Goal: Information Seeking & Learning: Learn about a topic

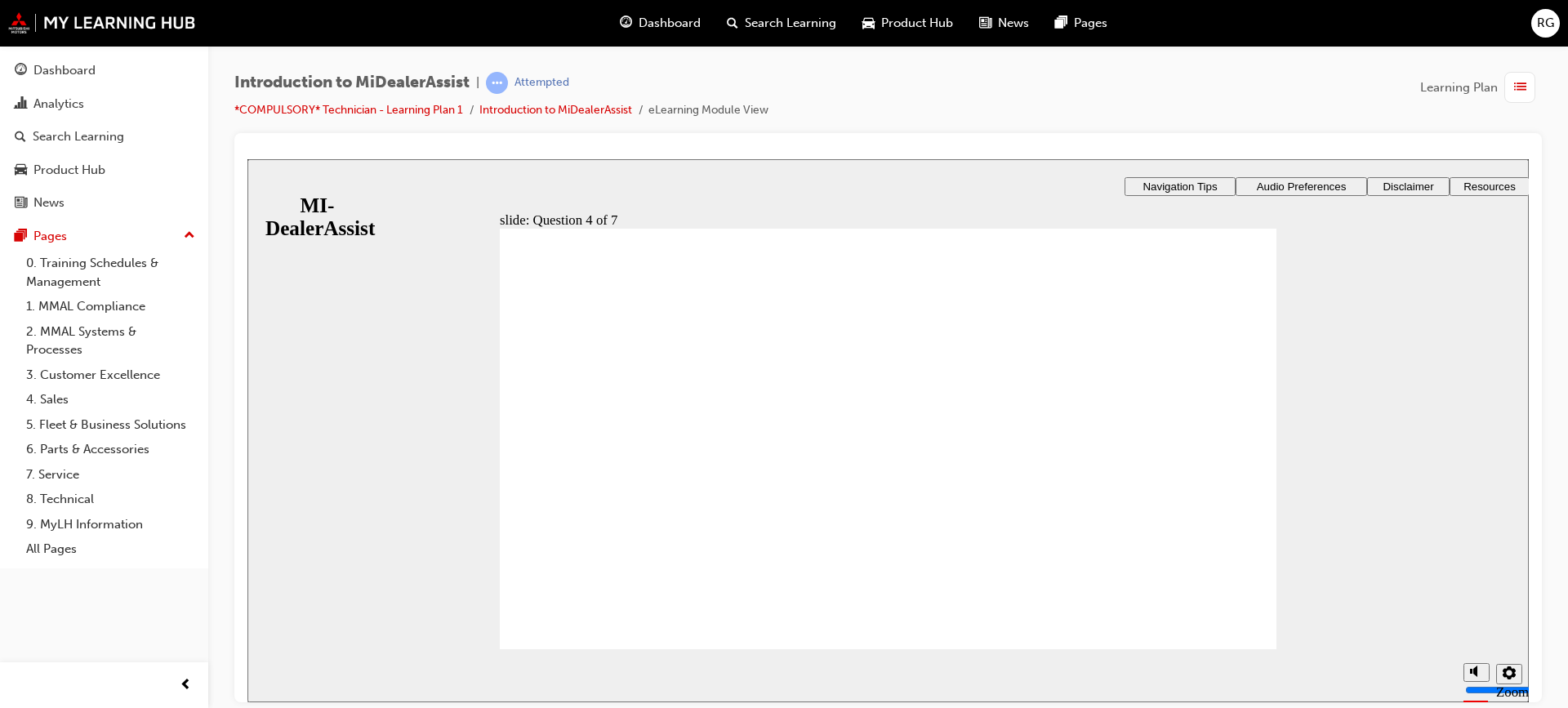
click at [1189, 371] on div "​0%​ slide: Question 4 of 7 Support tab Knowledge Base Notifications Cases Awai…" at bounding box center [888, 513] width 1281 height 711
click at [1100, 436] on div "​0%​ slide: Question 4 of 7 Support tab Knowledge Base Notifications Cases Awai…" at bounding box center [888, 513] width 1281 height 711
click at [1139, 374] on div "​0%​ slide: Question 4 of 7 Support tab Knowledge Base Notifications Cases Awai…" at bounding box center [888, 513] width 1281 height 711
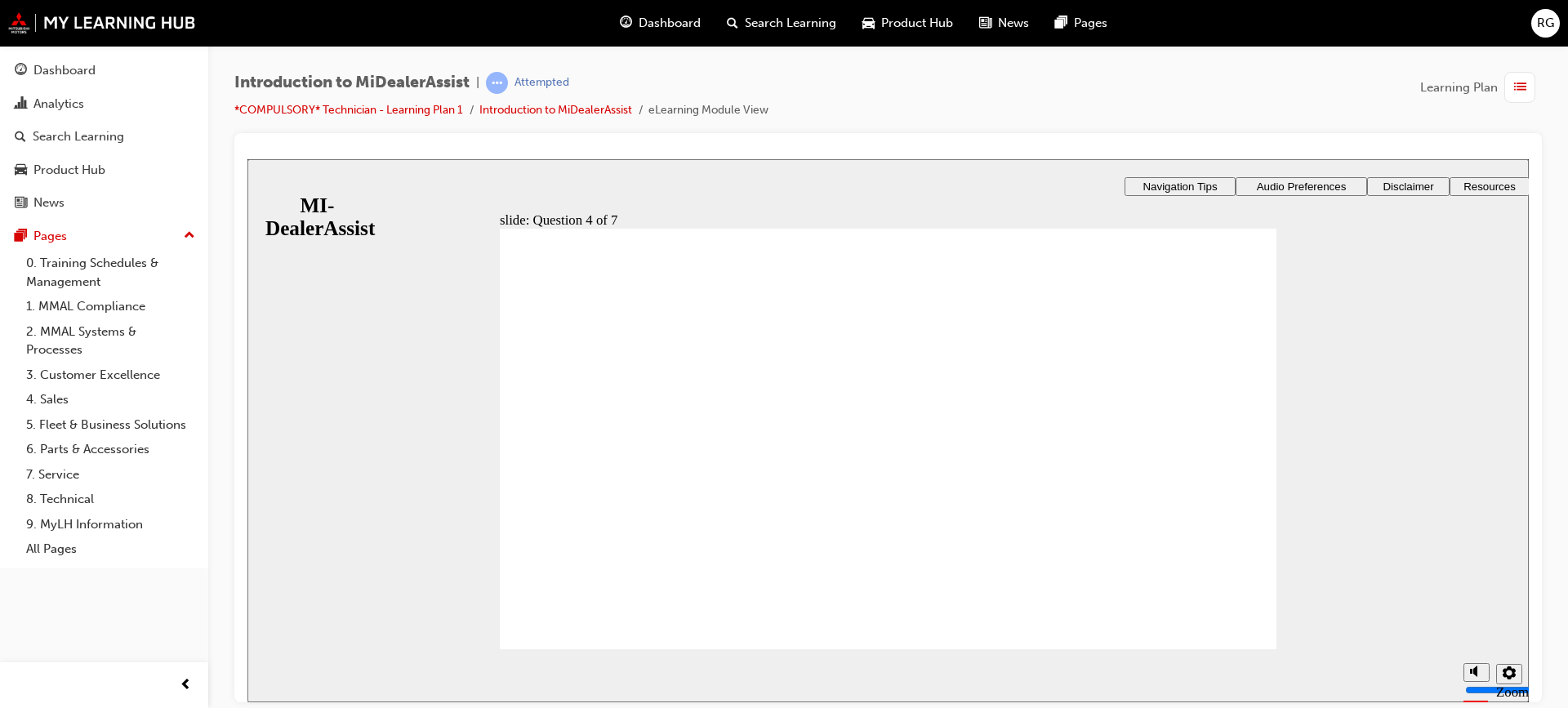
radio input "true"
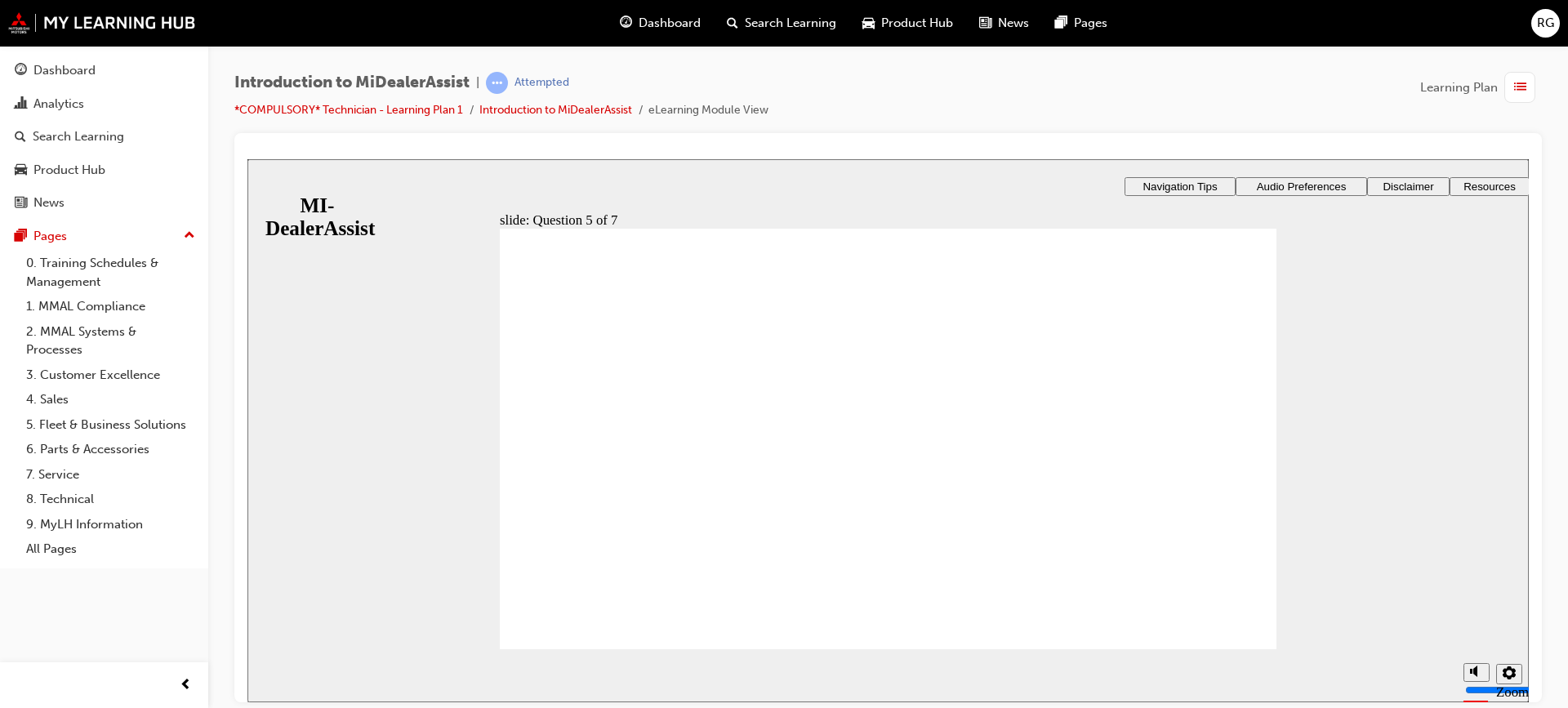
checkbox input "true"
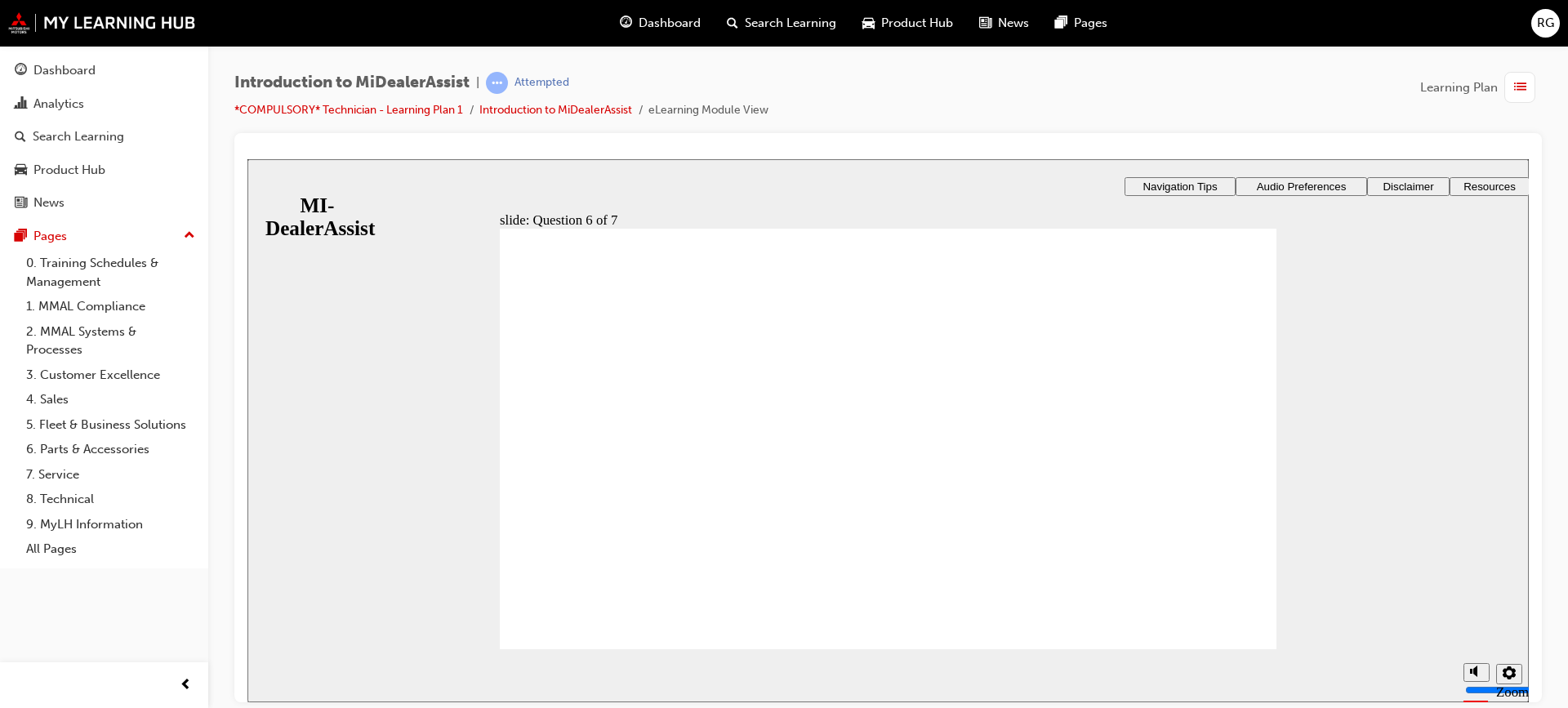
checkbox input "true"
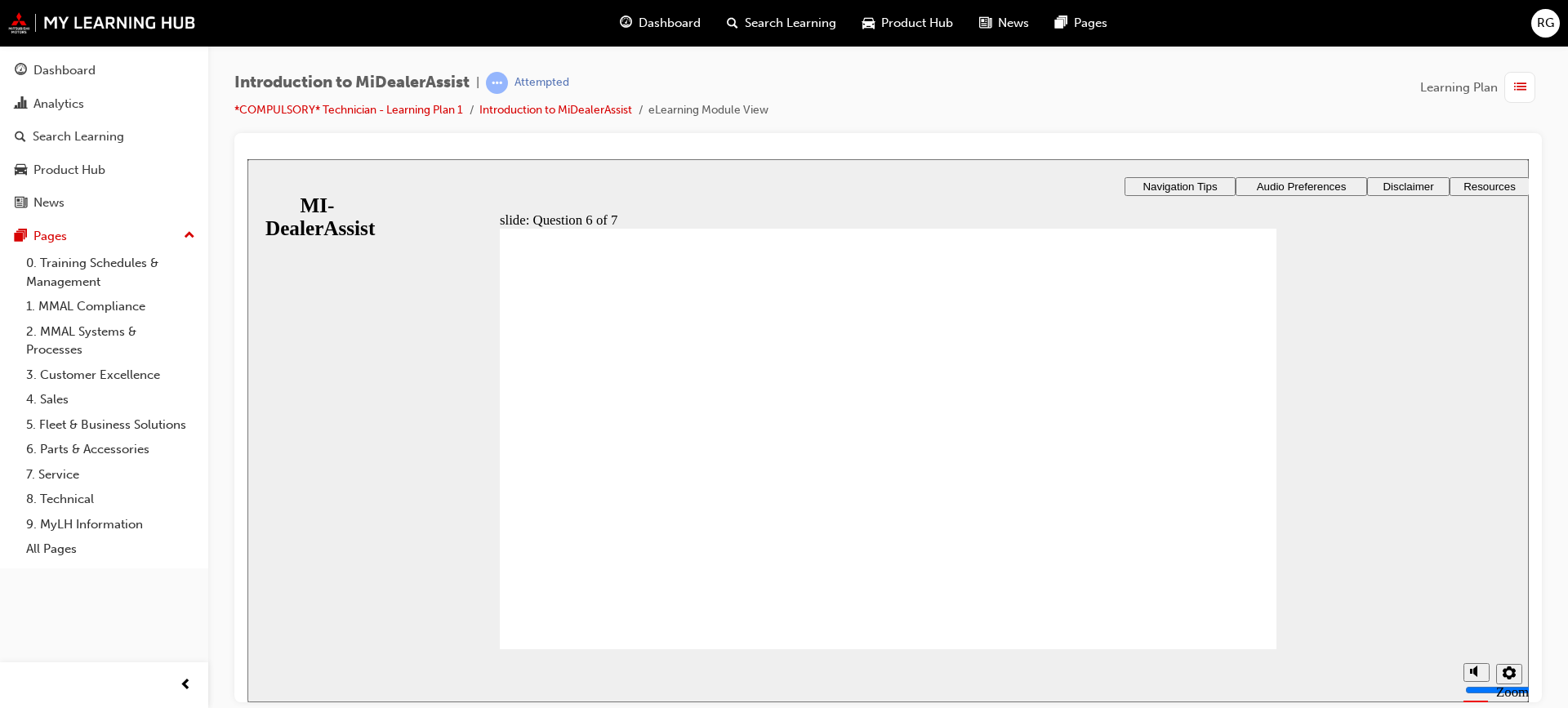
radio input "true"
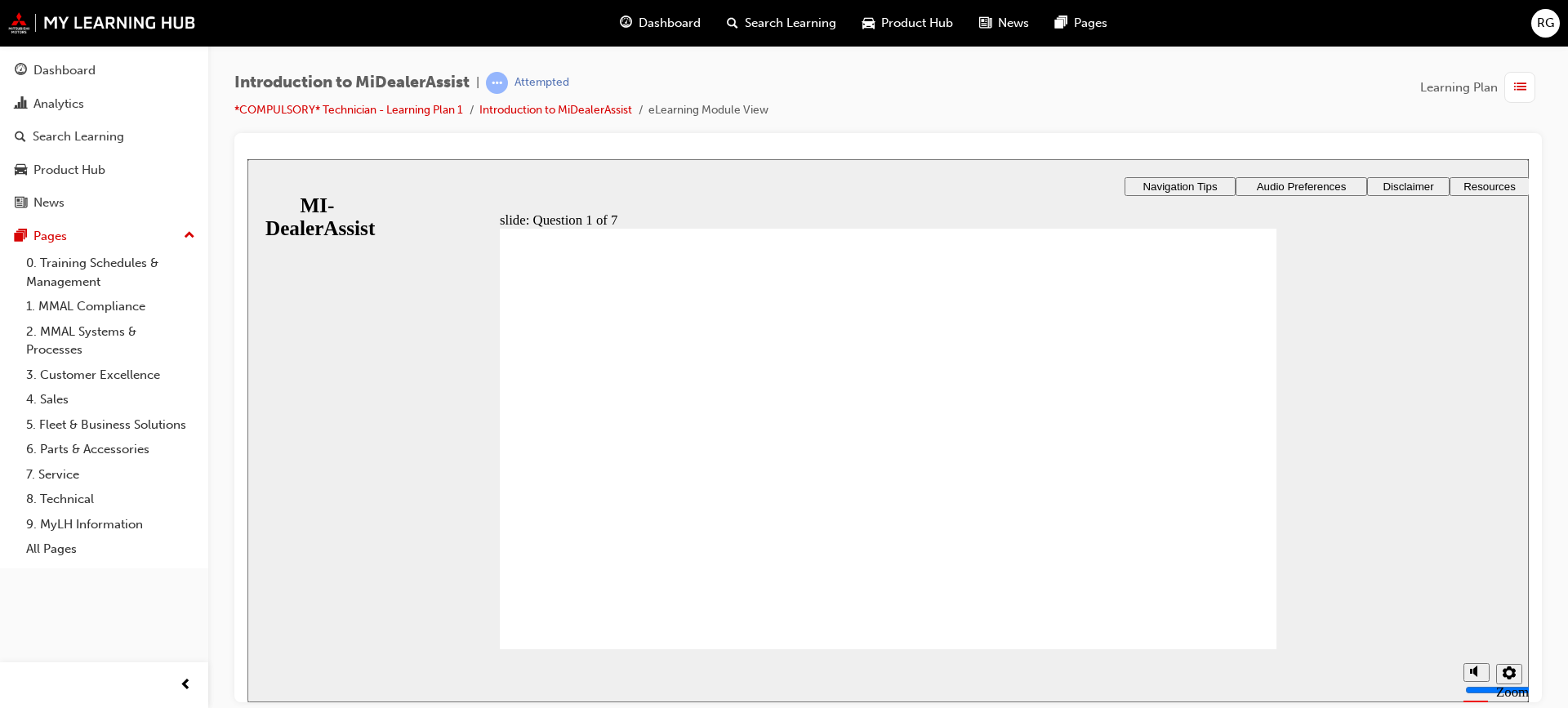
radio input "true"
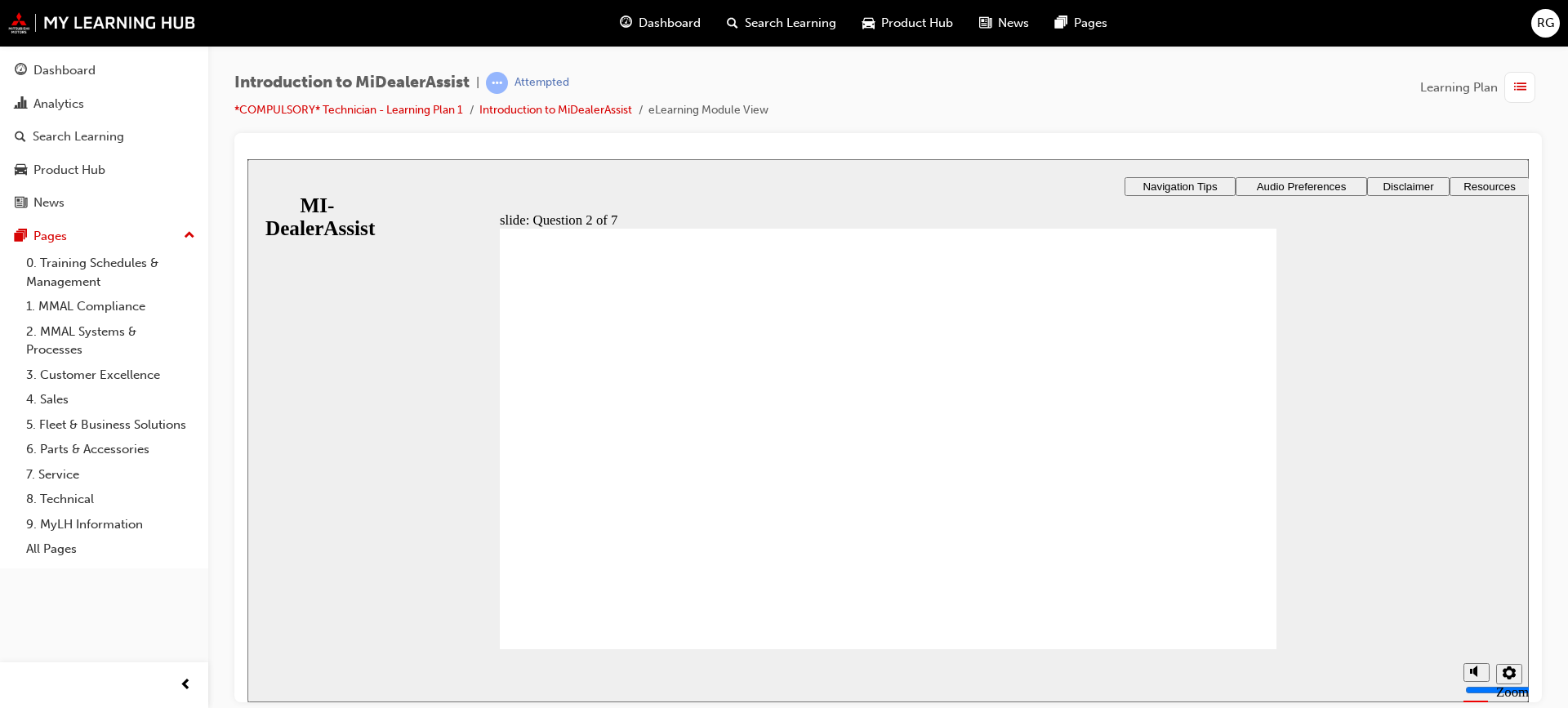
radio input "true"
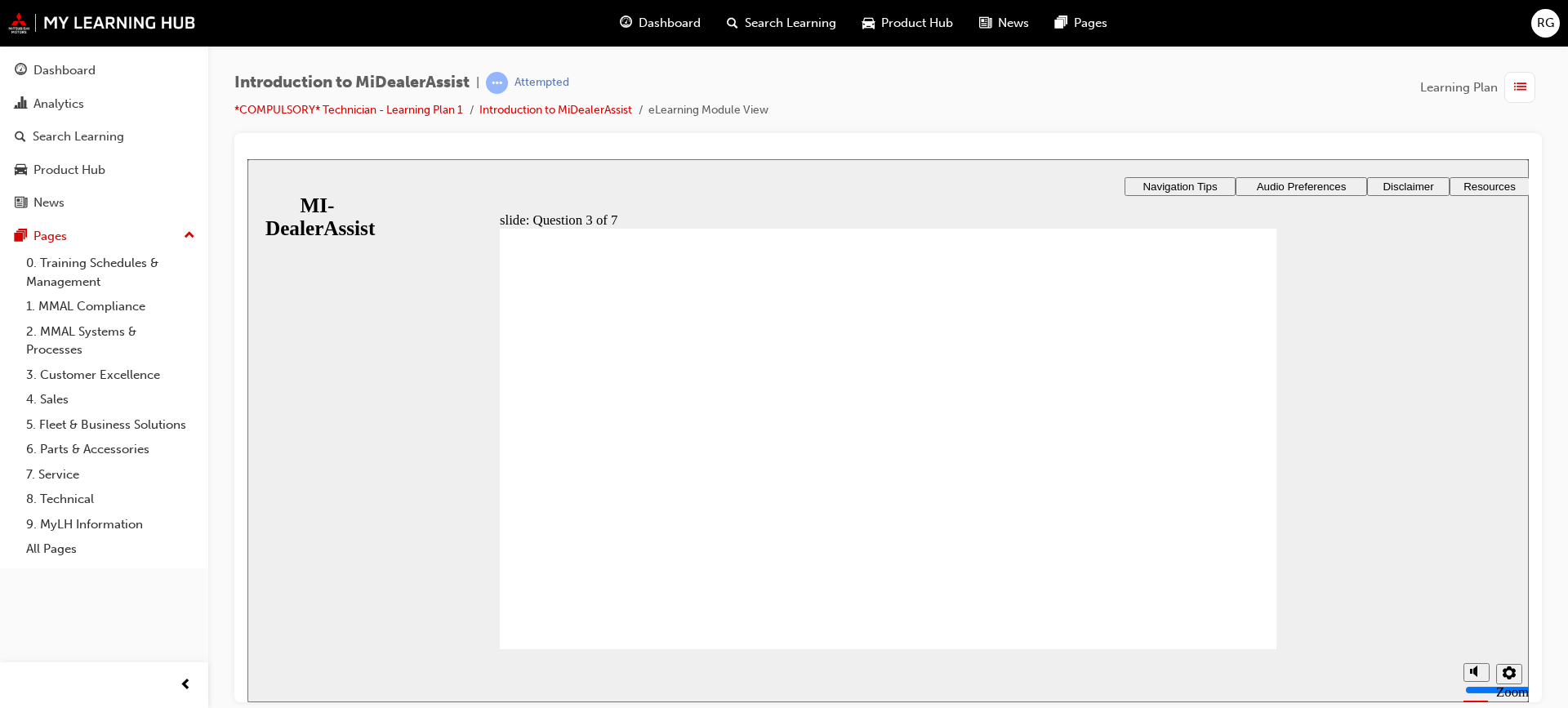
radio input "true"
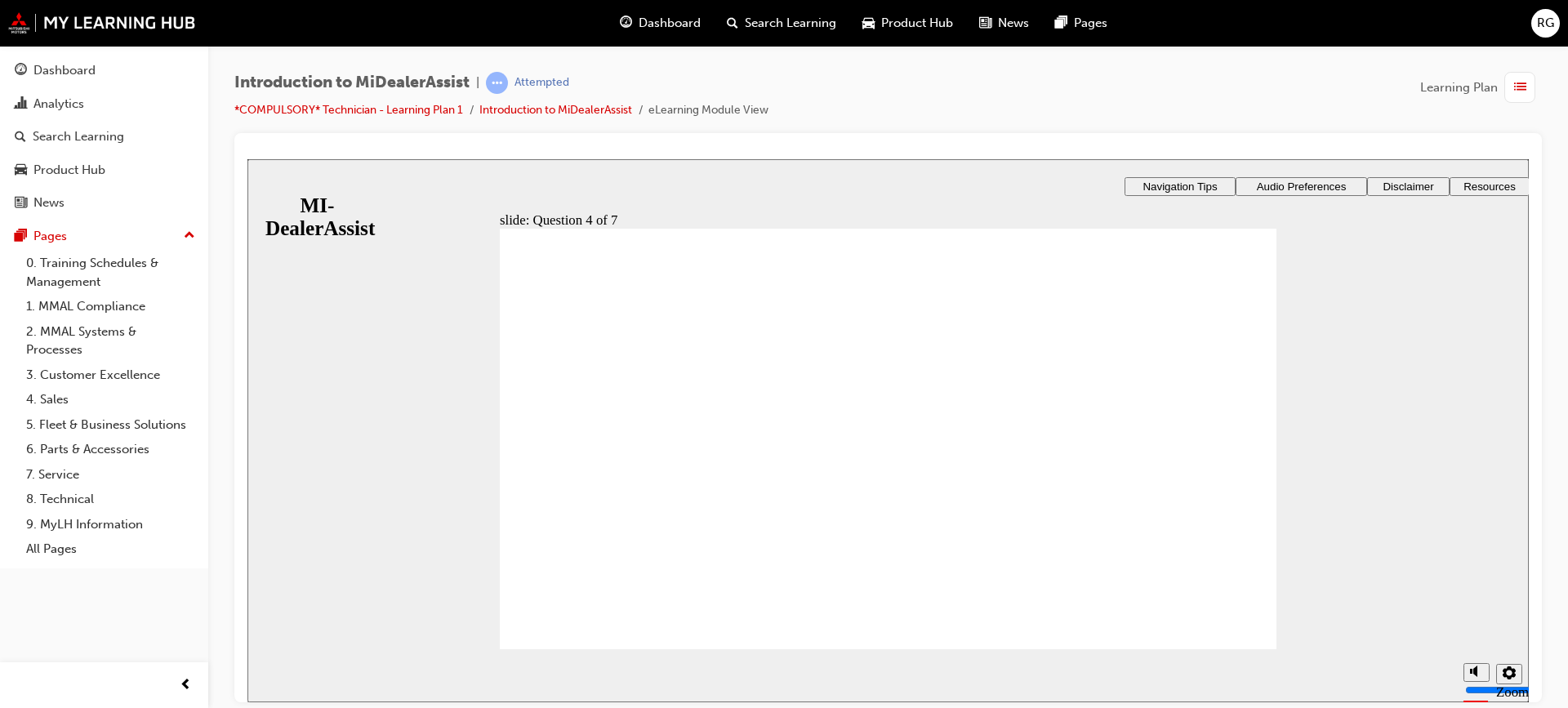
radio input "true"
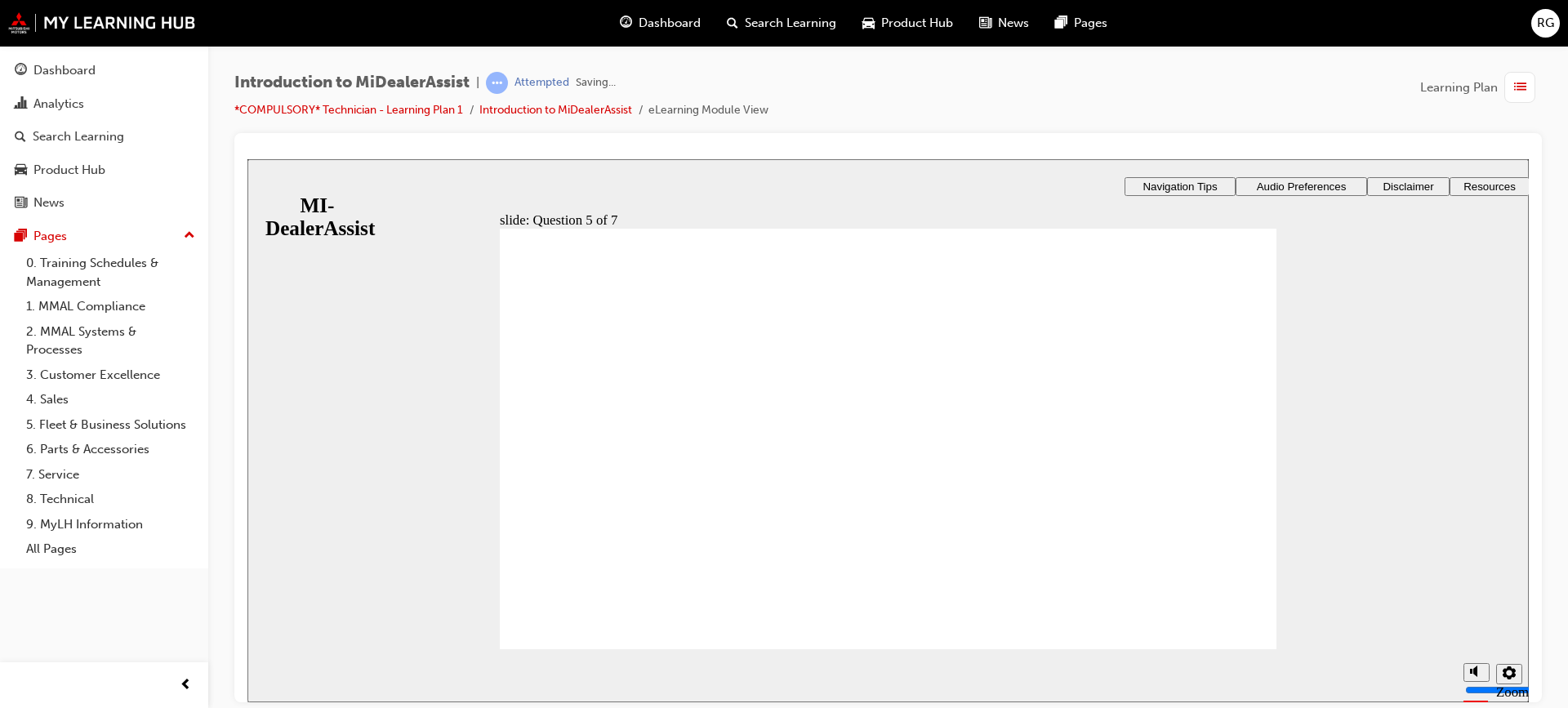
checkbox input "true"
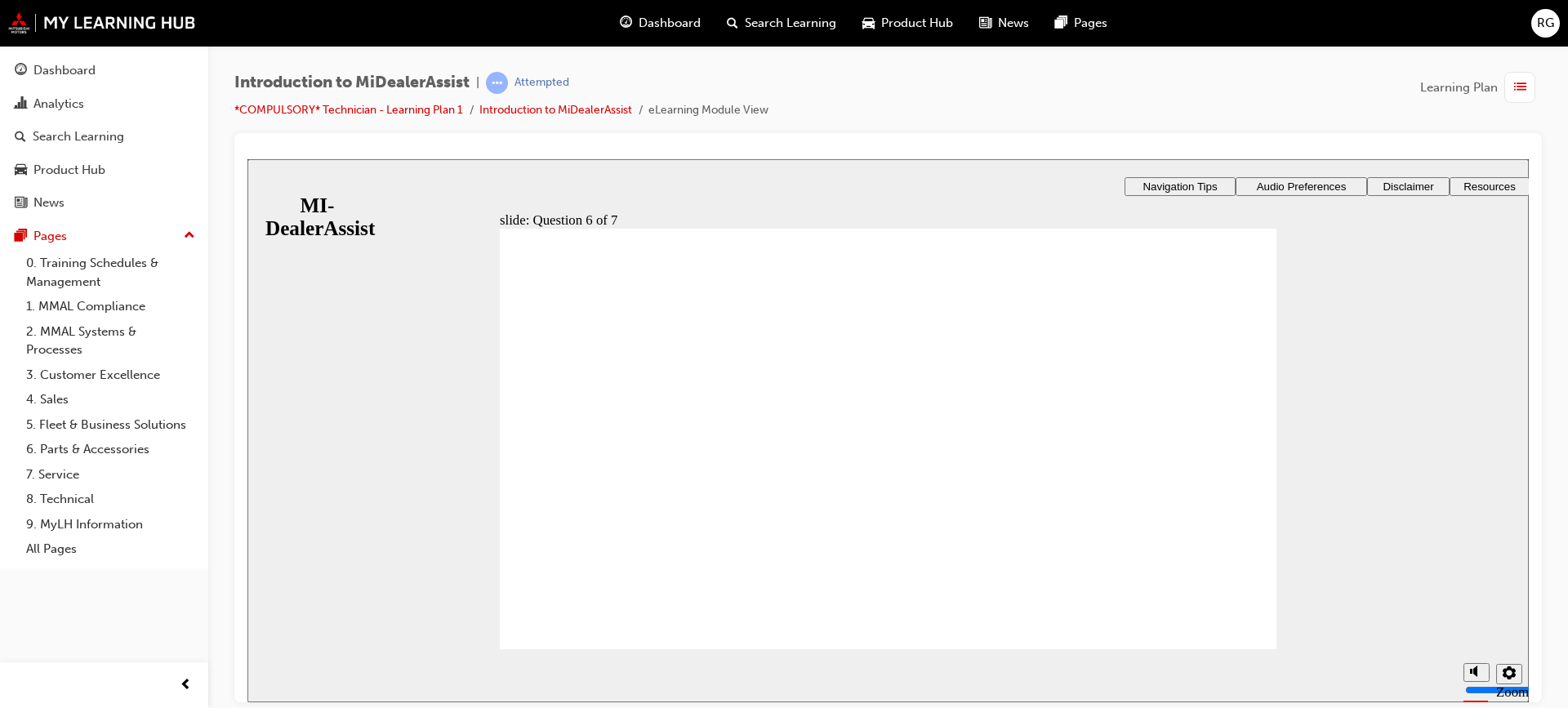
checkbox input "true"
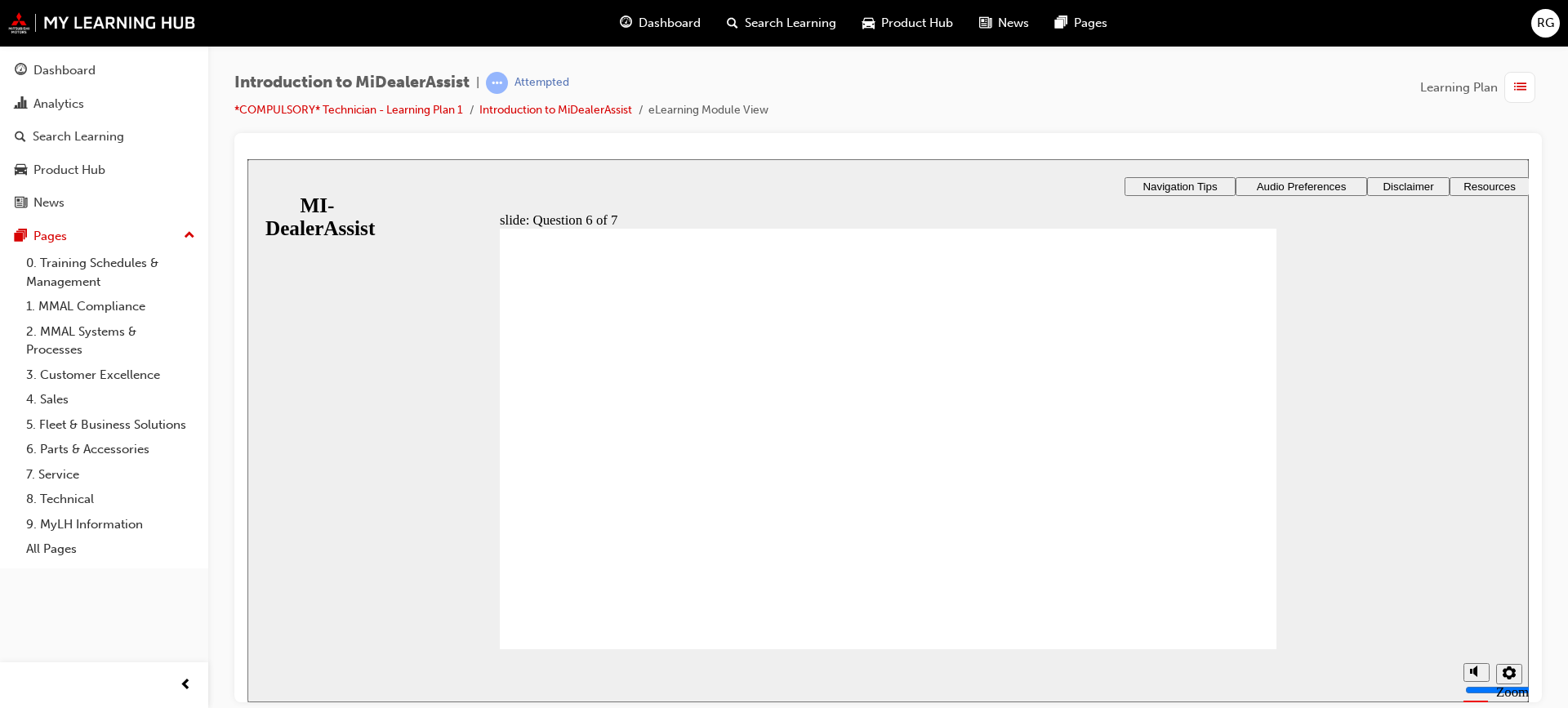
radio input "true"
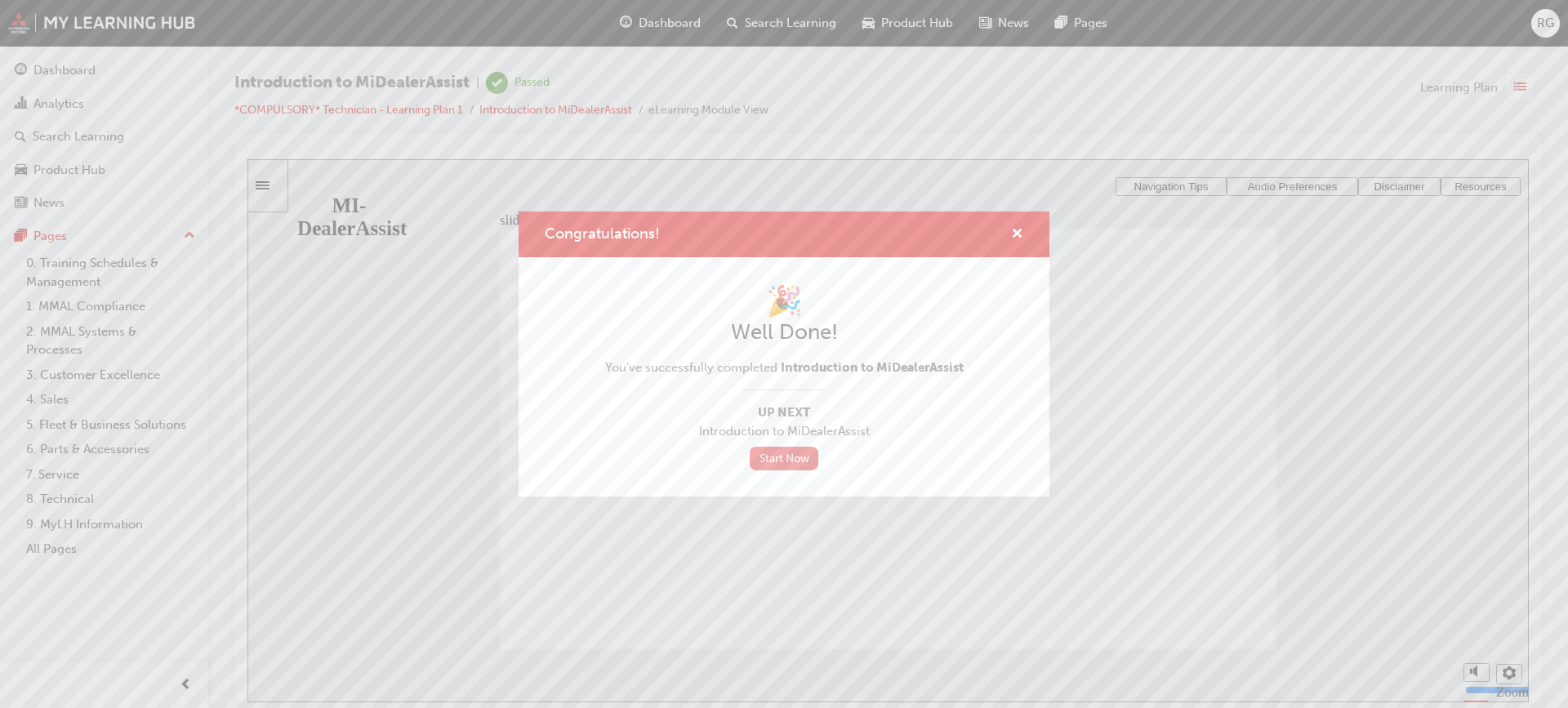
click at [773, 459] on link "Start Now" at bounding box center [784, 459] width 69 height 24
click at [1015, 232] on span "cross-icon" at bounding box center [1017, 235] width 12 height 15
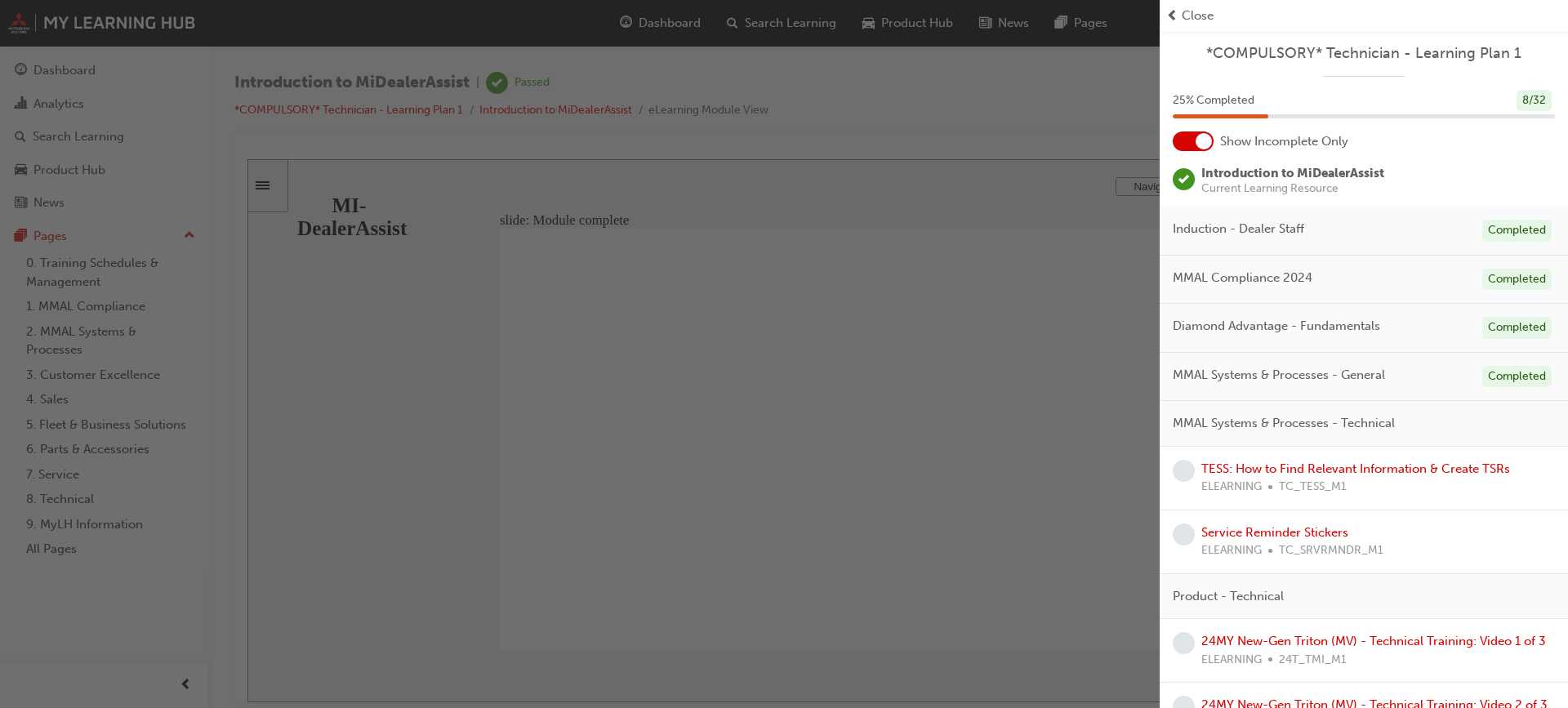
click at [919, 425] on div "button" at bounding box center [580, 354] width 1160 height 708
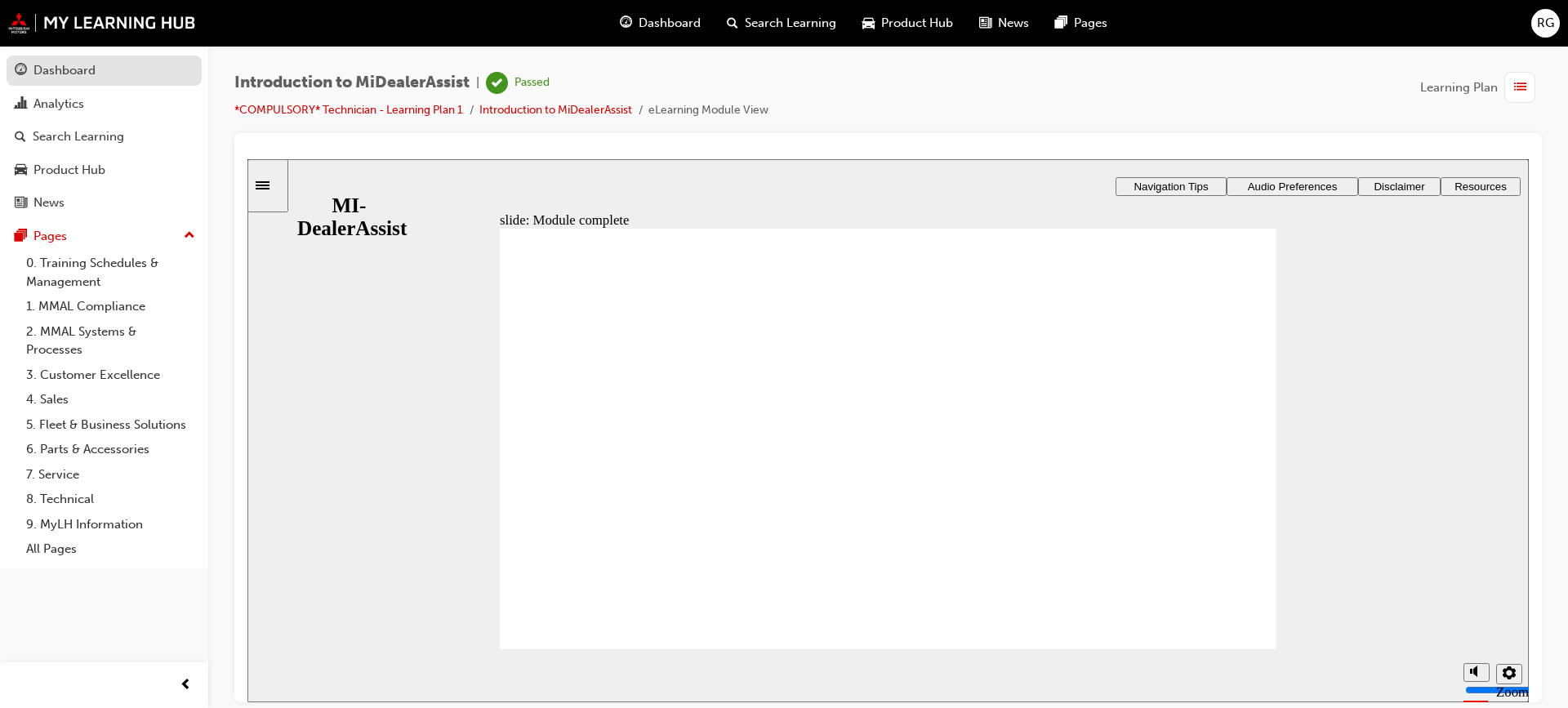
click at [82, 71] on div "Dashboard" at bounding box center [64, 71] width 62 height 18
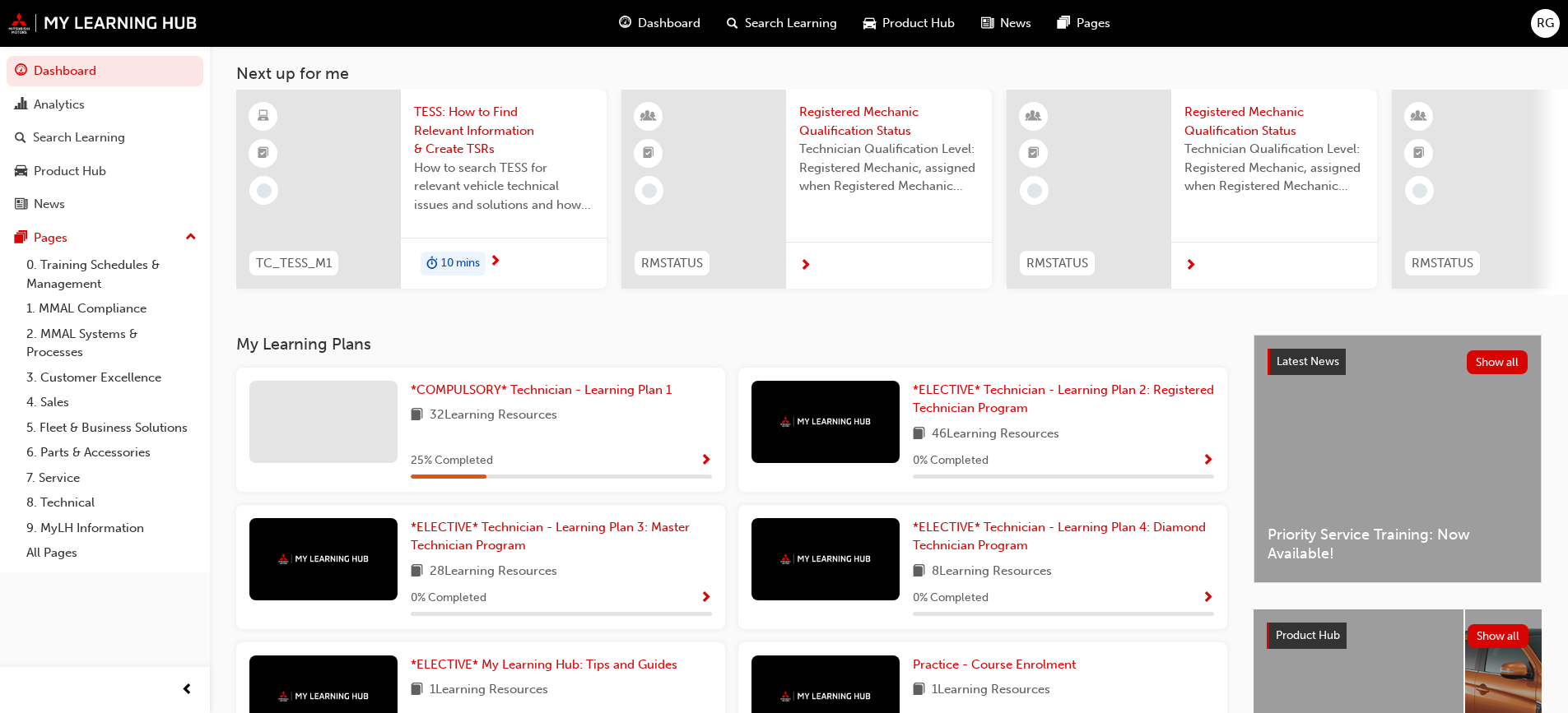
scroll to position [165, 0]
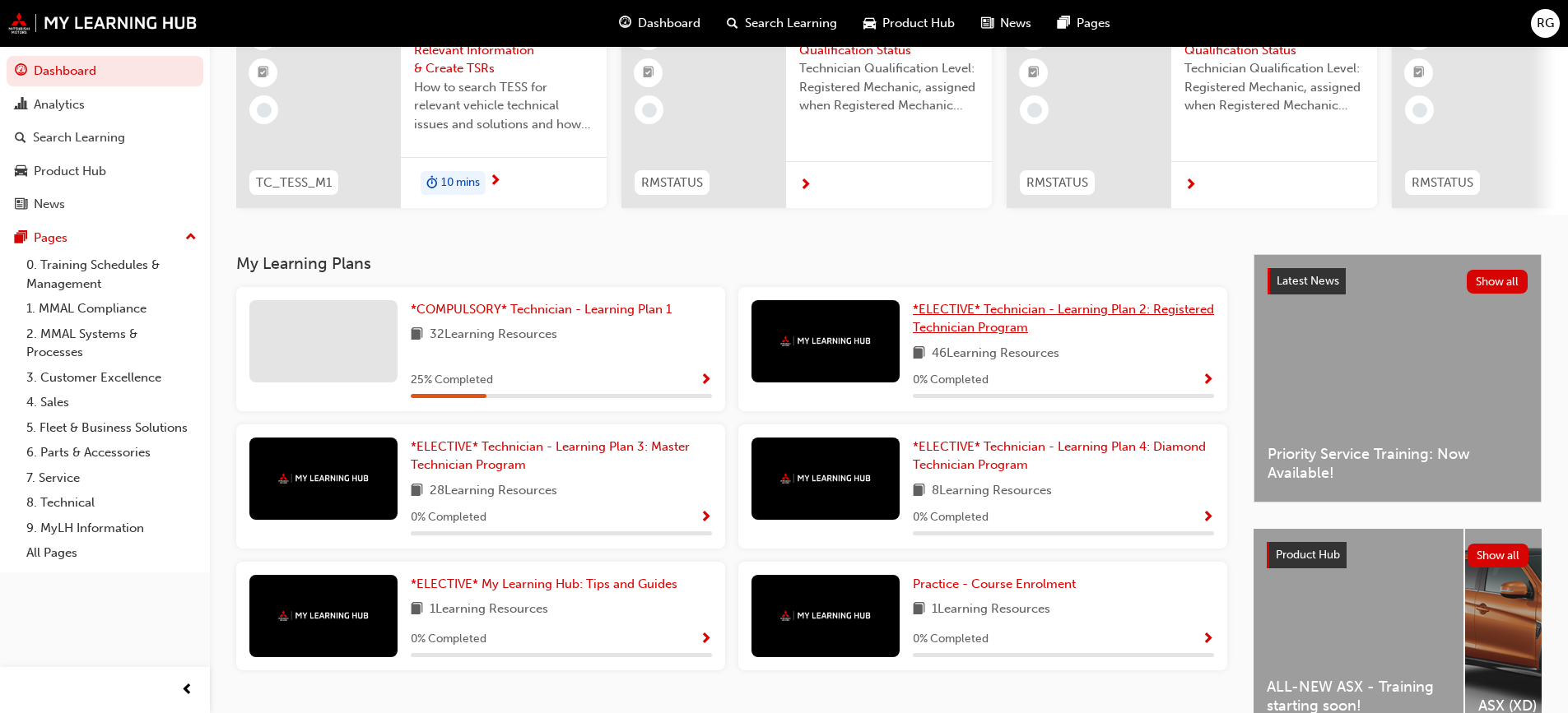
click at [1051, 318] on span "*ELECTIVE* Technician - Learning Plan 2: Registered Technician Program" at bounding box center [1062, 319] width 301 height 33
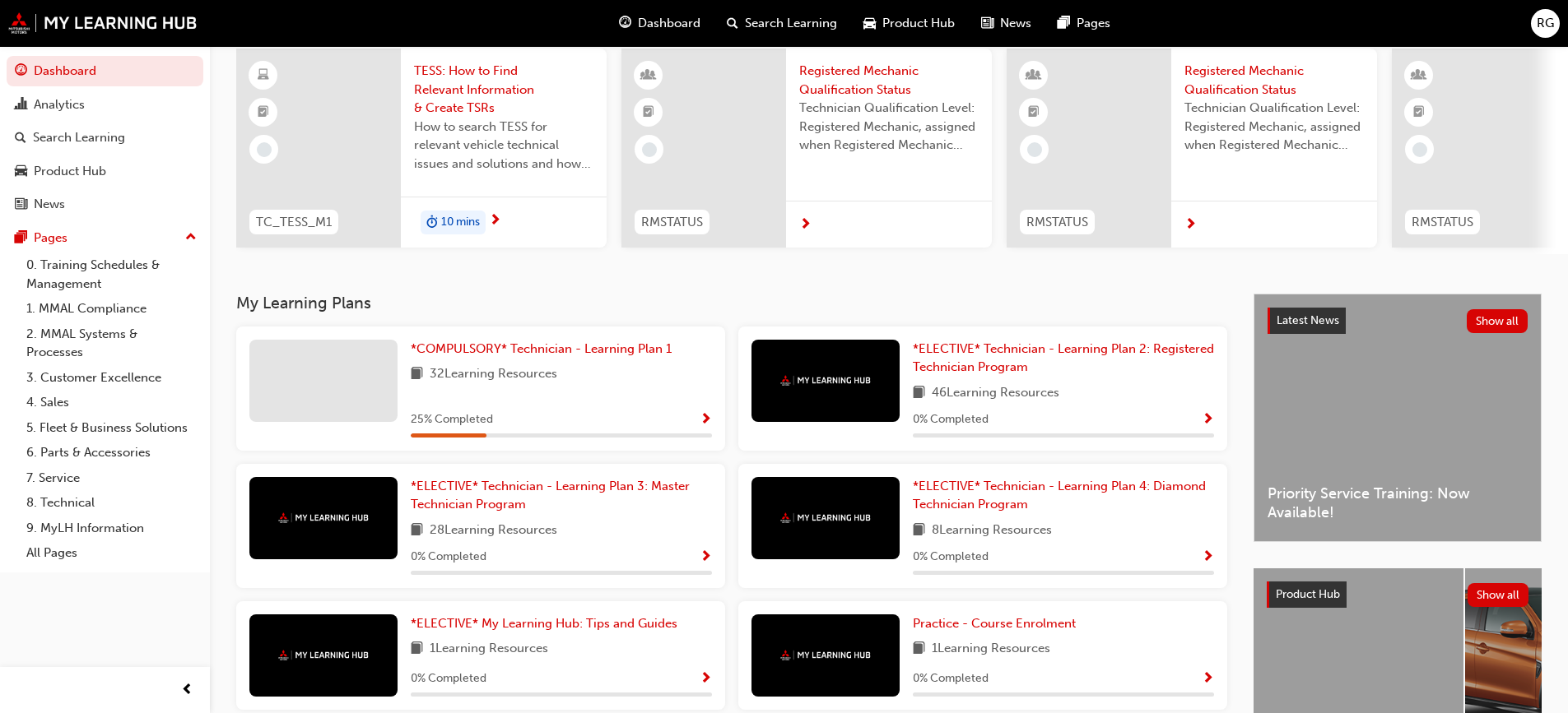
scroll to position [247, 0]
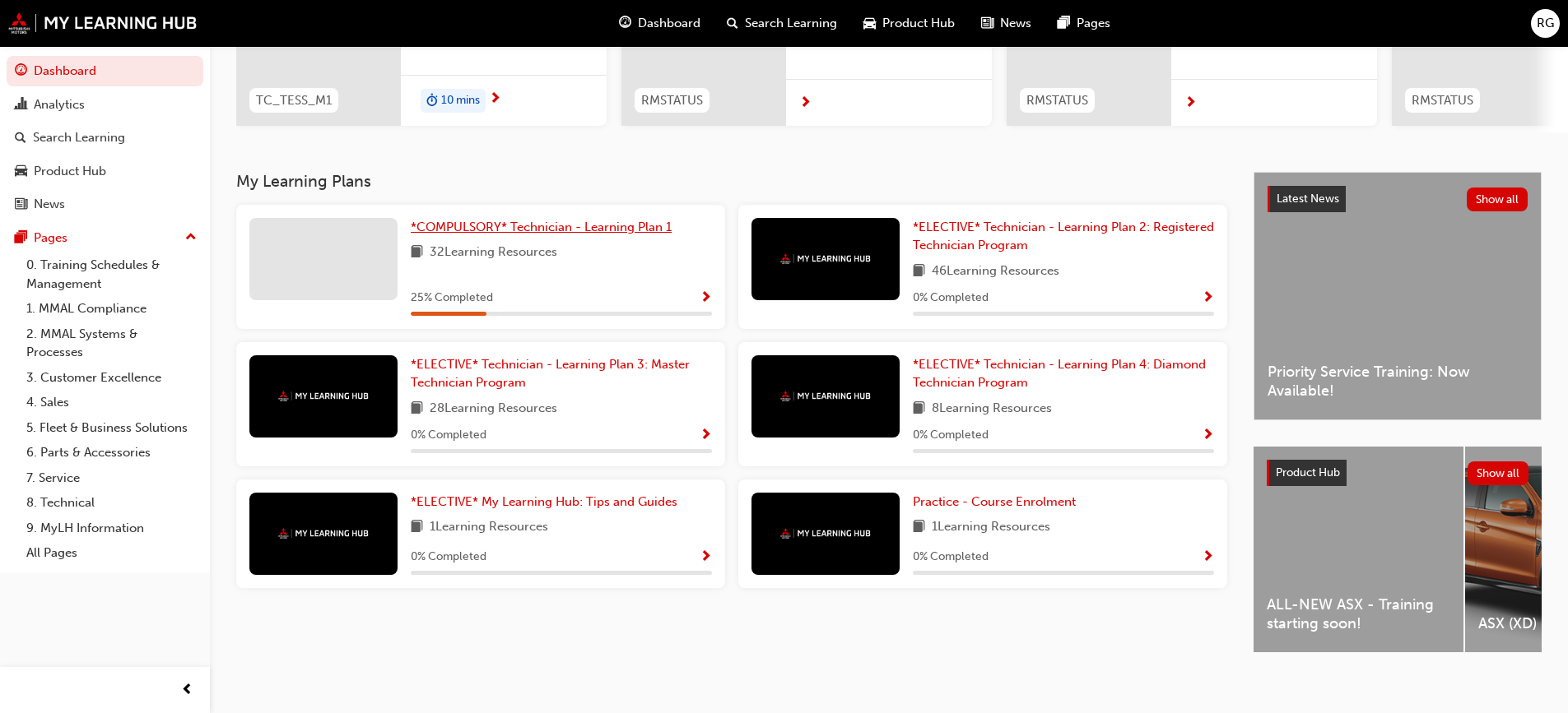
click at [558, 234] on span "*COMPULSORY* Technician - Learning Plan 1" at bounding box center [541, 227] width 261 height 15
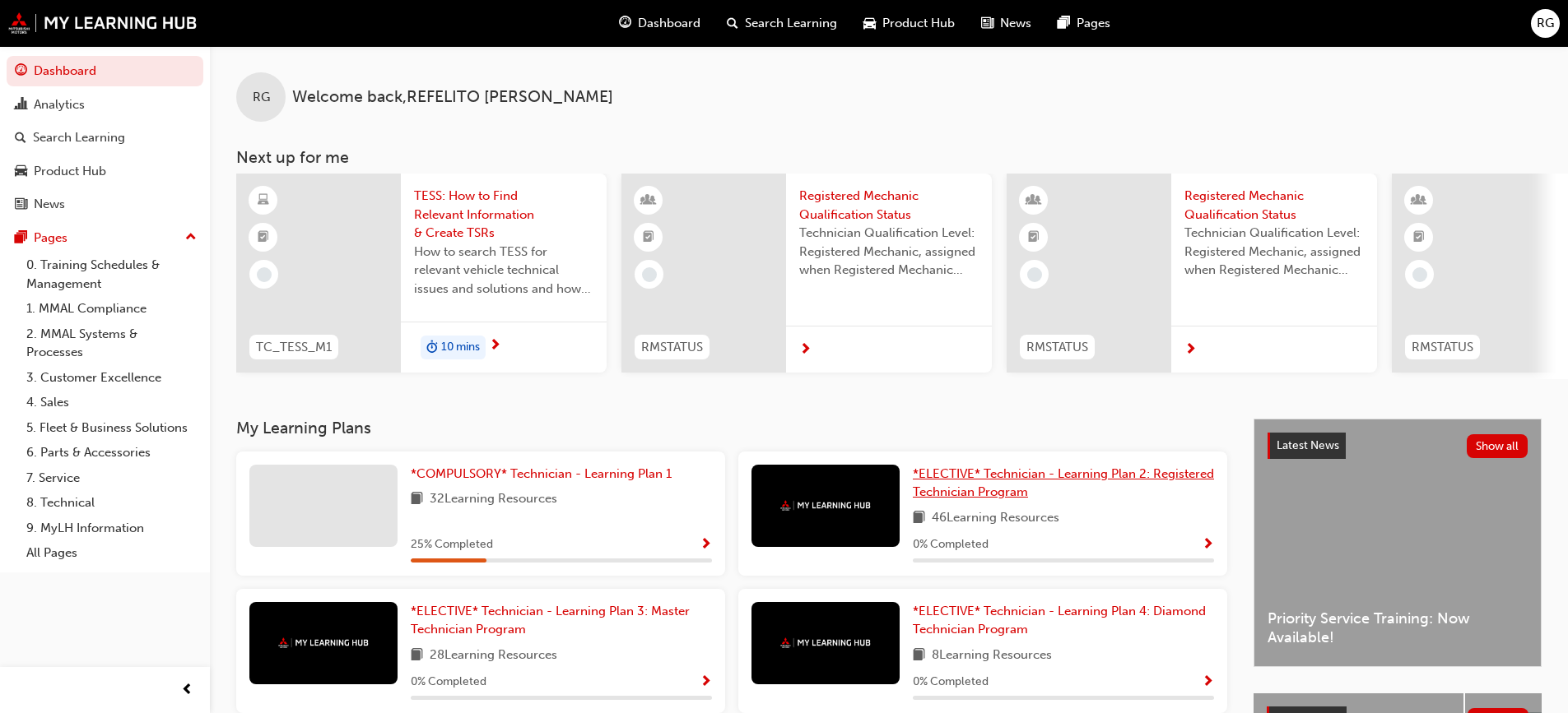
click at [1073, 479] on span "*ELECTIVE* Technician - Learning Plan 2: Registered Technician Program" at bounding box center [1062, 483] width 301 height 33
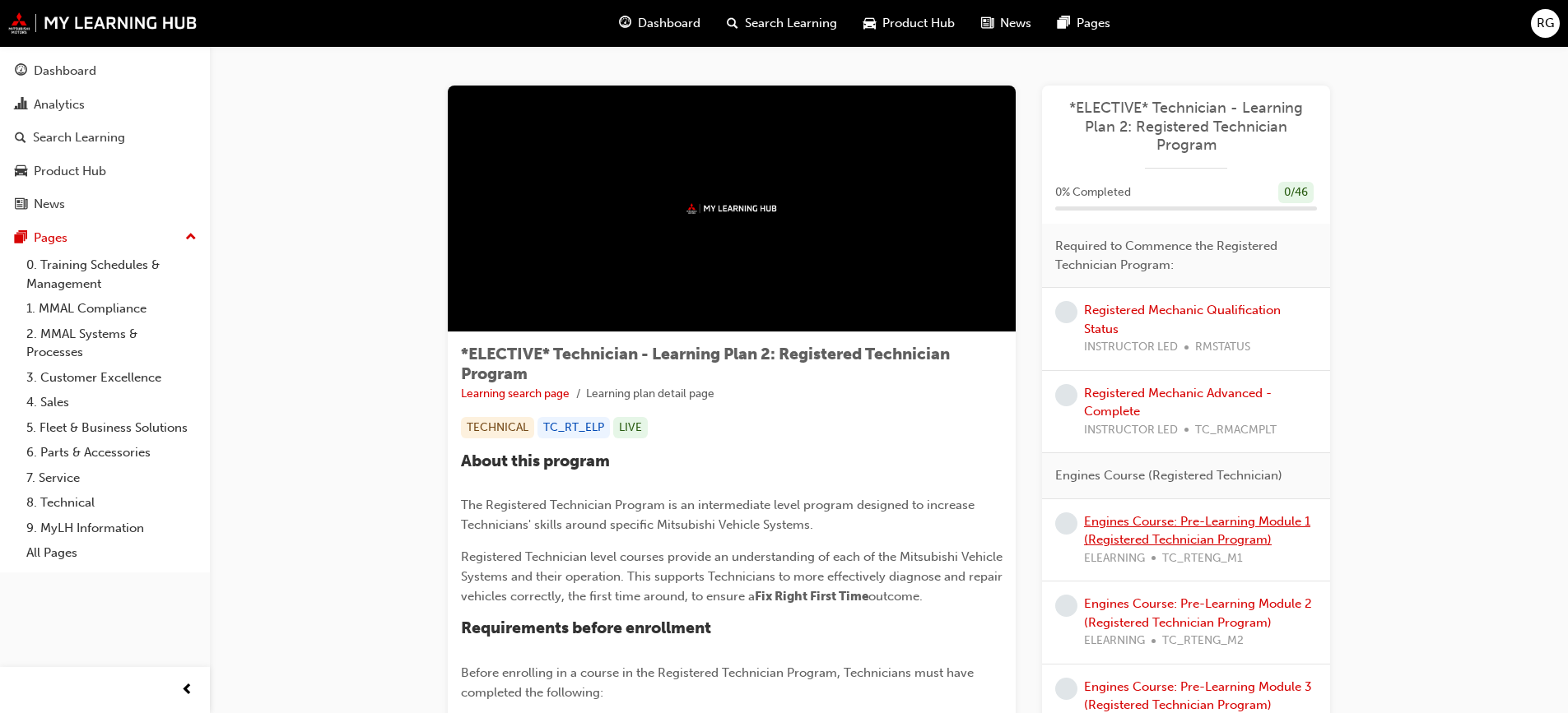
click at [1162, 519] on link "Engines Course: Pre-Learning Module 1 (Registered Technician Program)" at bounding box center [1197, 531] width 226 height 33
click at [54, 71] on div "Dashboard" at bounding box center [65, 71] width 63 height 19
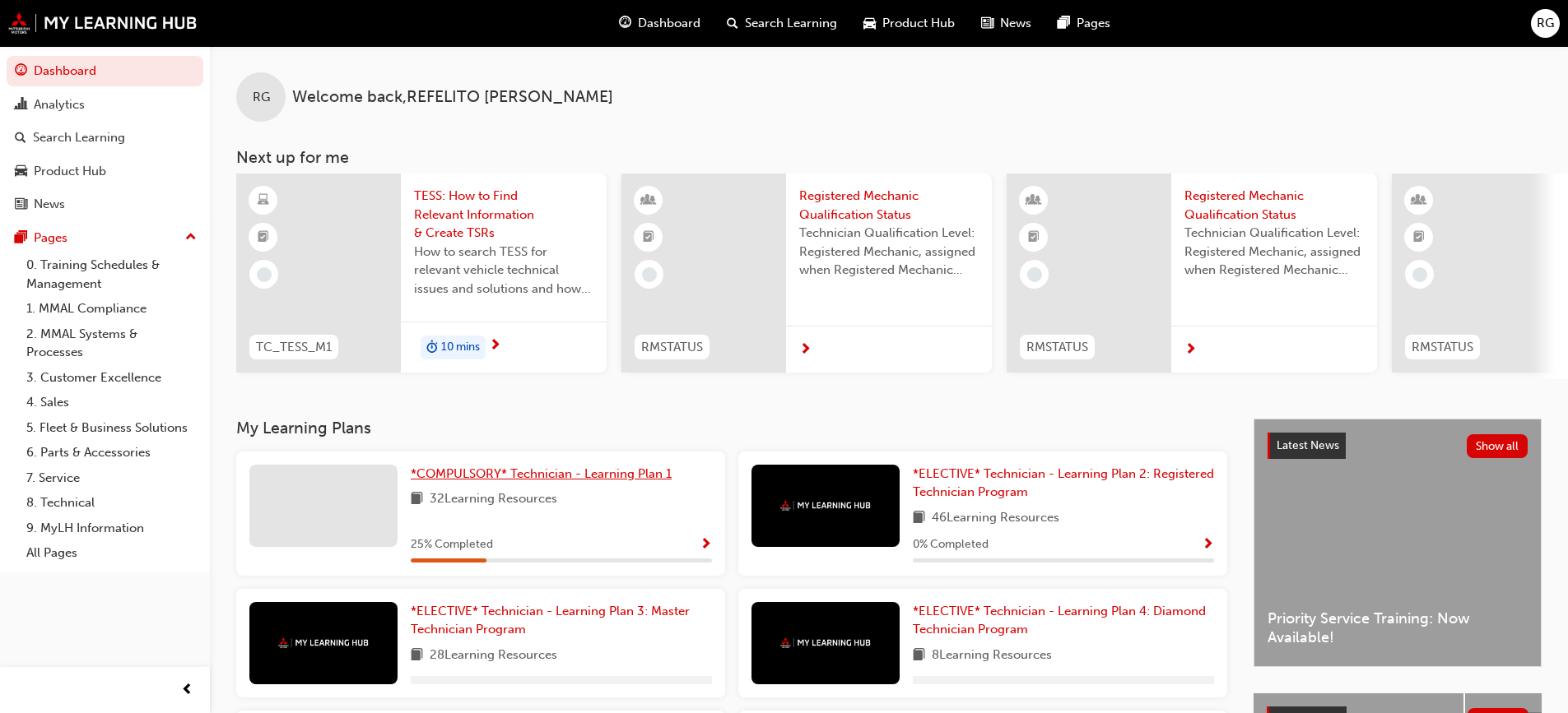
scroll to position [165, 0]
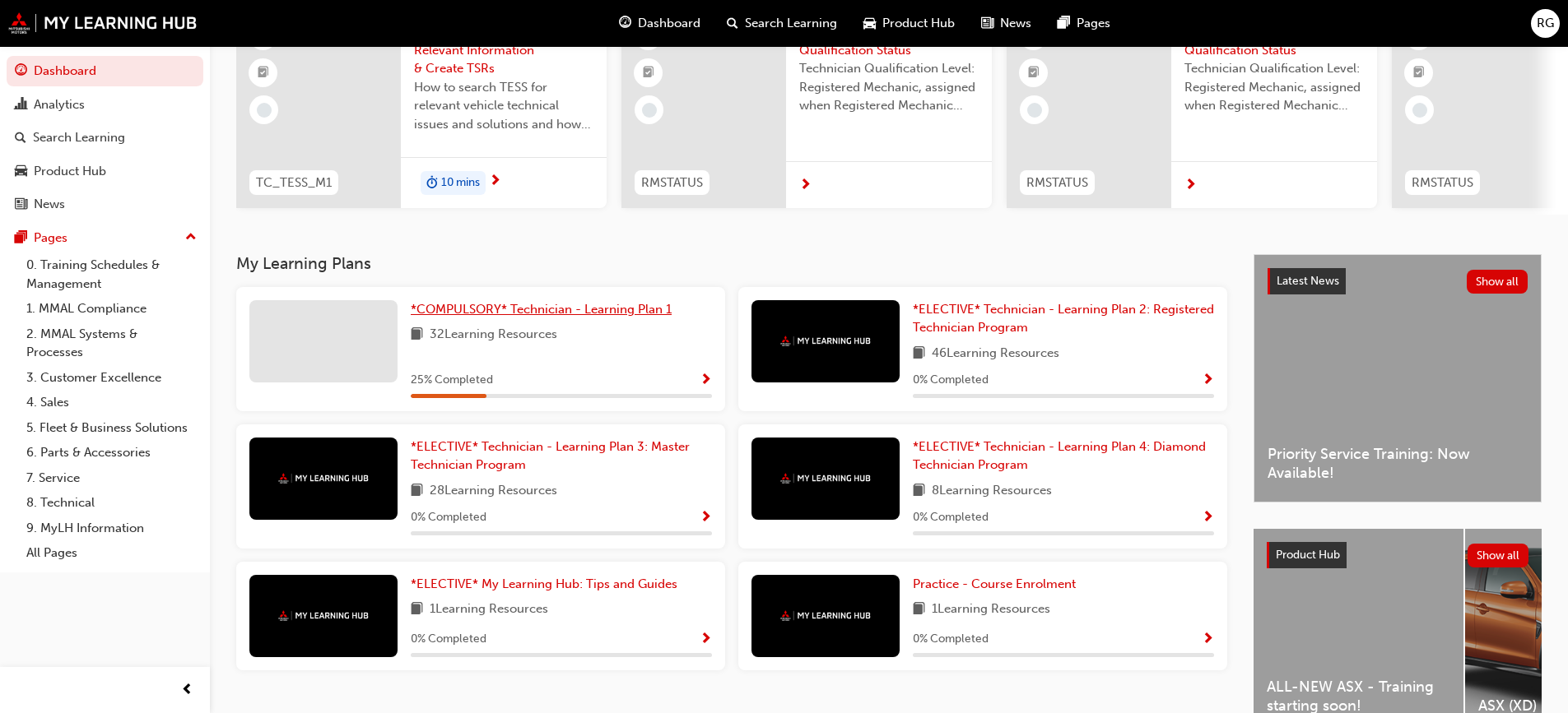
click at [566, 307] on link "*COMPULSORY* Technician - Learning Plan 1" at bounding box center [544, 309] width 268 height 19
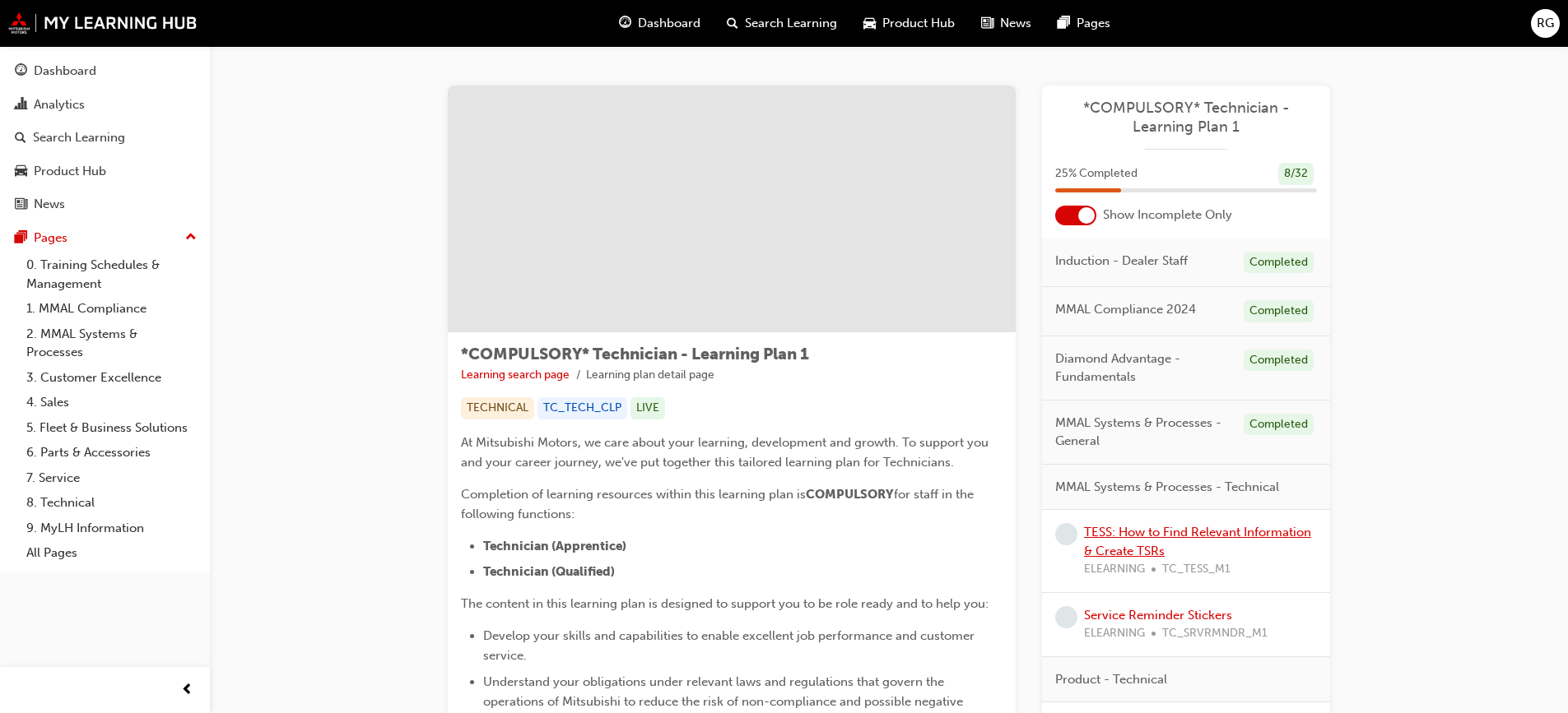
click at [1153, 529] on link "TESS: How to Find Relevant Information & Create TSRs" at bounding box center [1197, 542] width 227 height 33
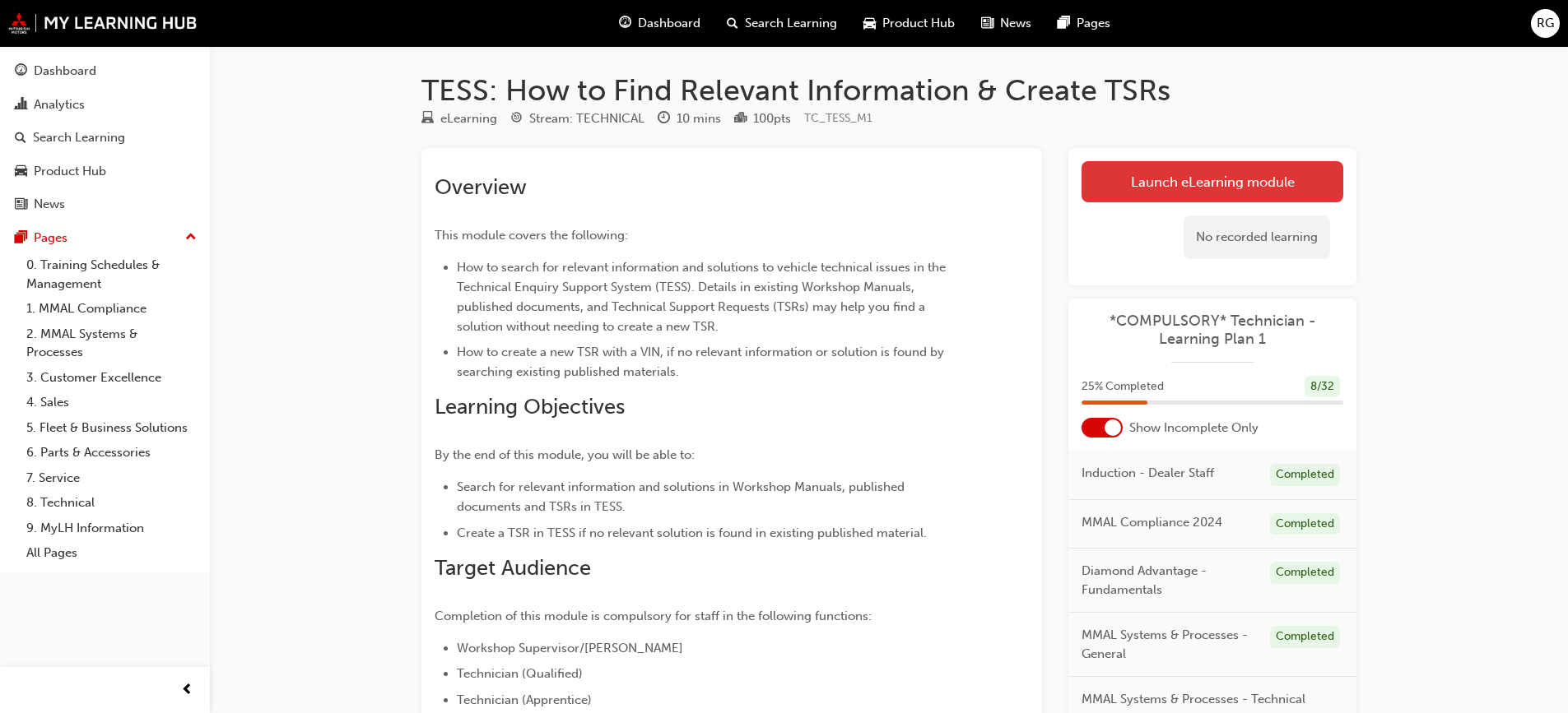
click at [1210, 180] on link "Launch eLearning module" at bounding box center [1212, 181] width 262 height 41
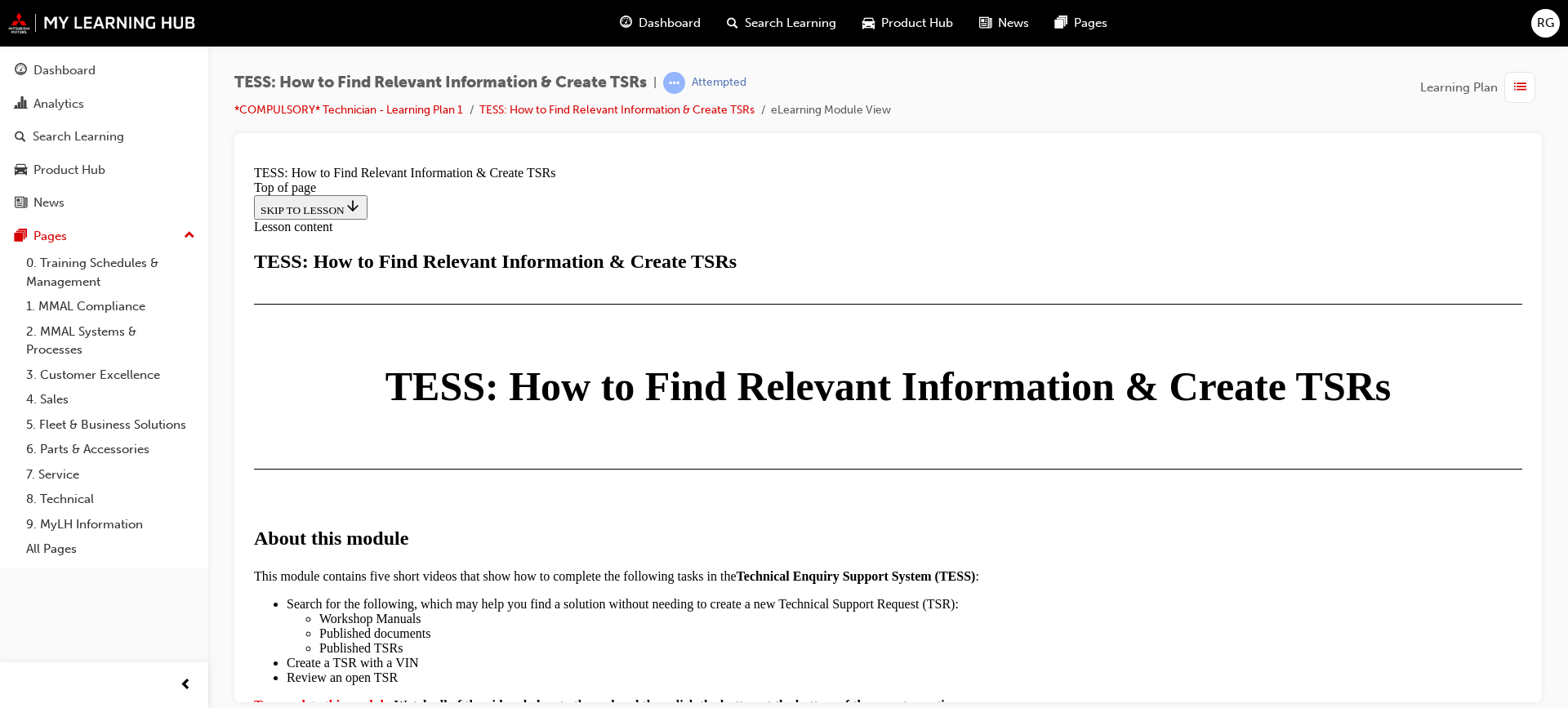
scroll to position [980, 0]
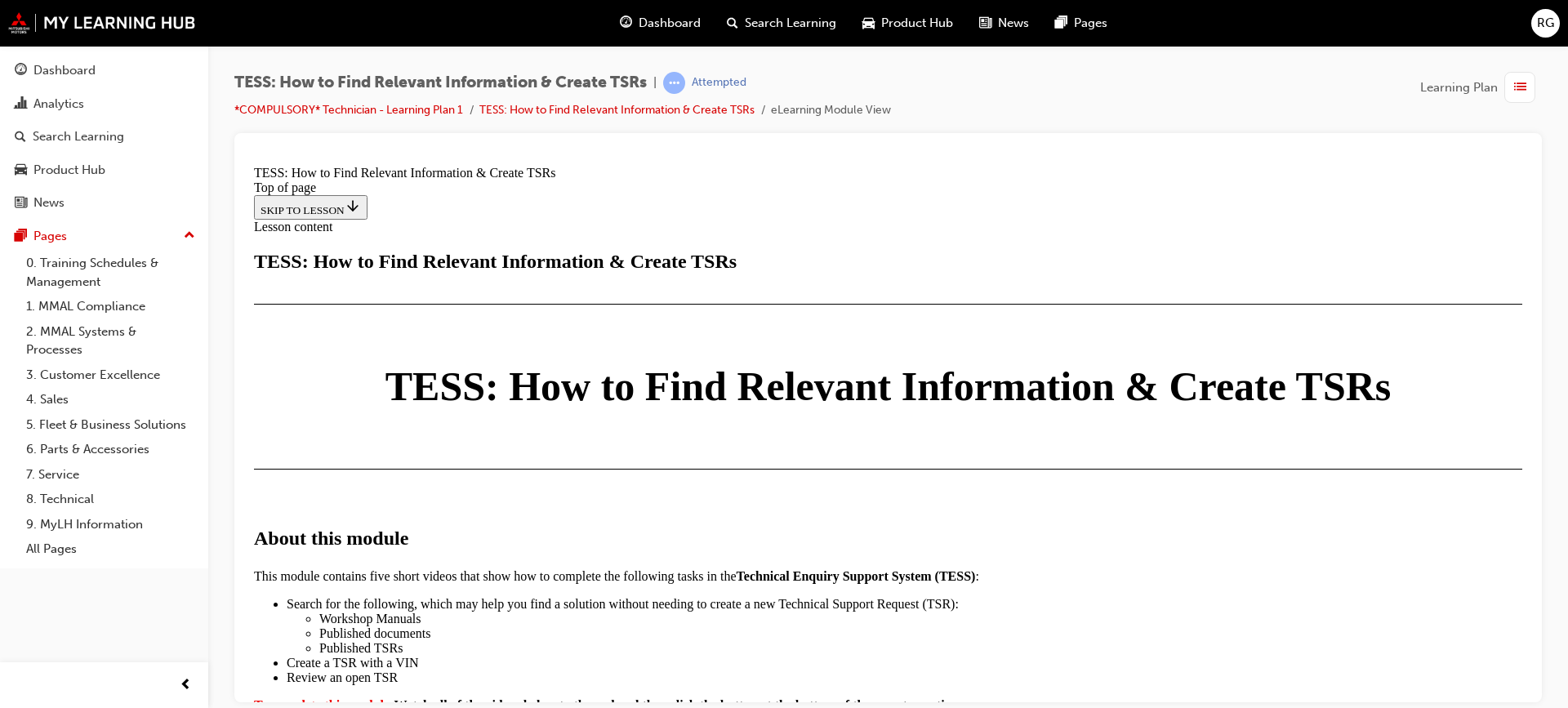
scroll to position [4151, 0]
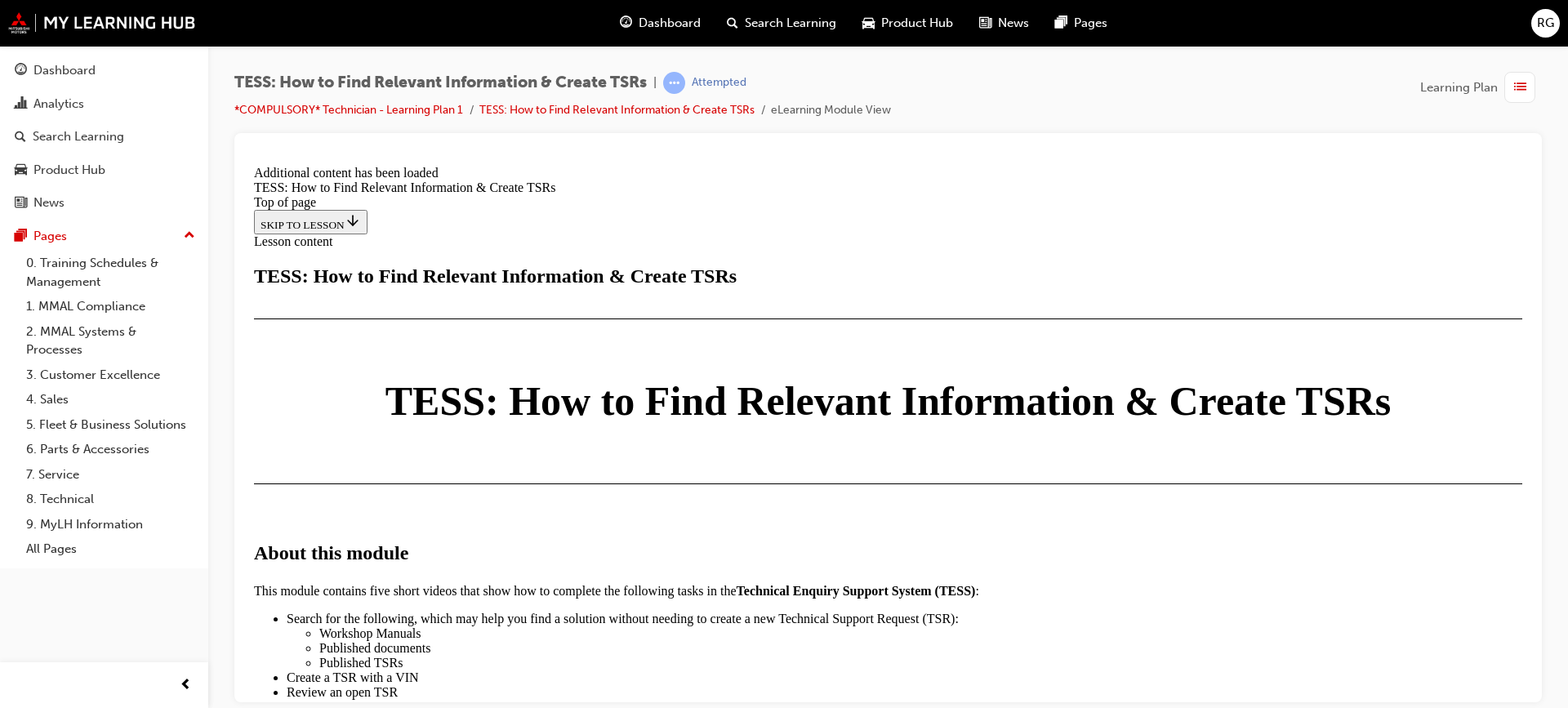
scroll to position [4286, 0]
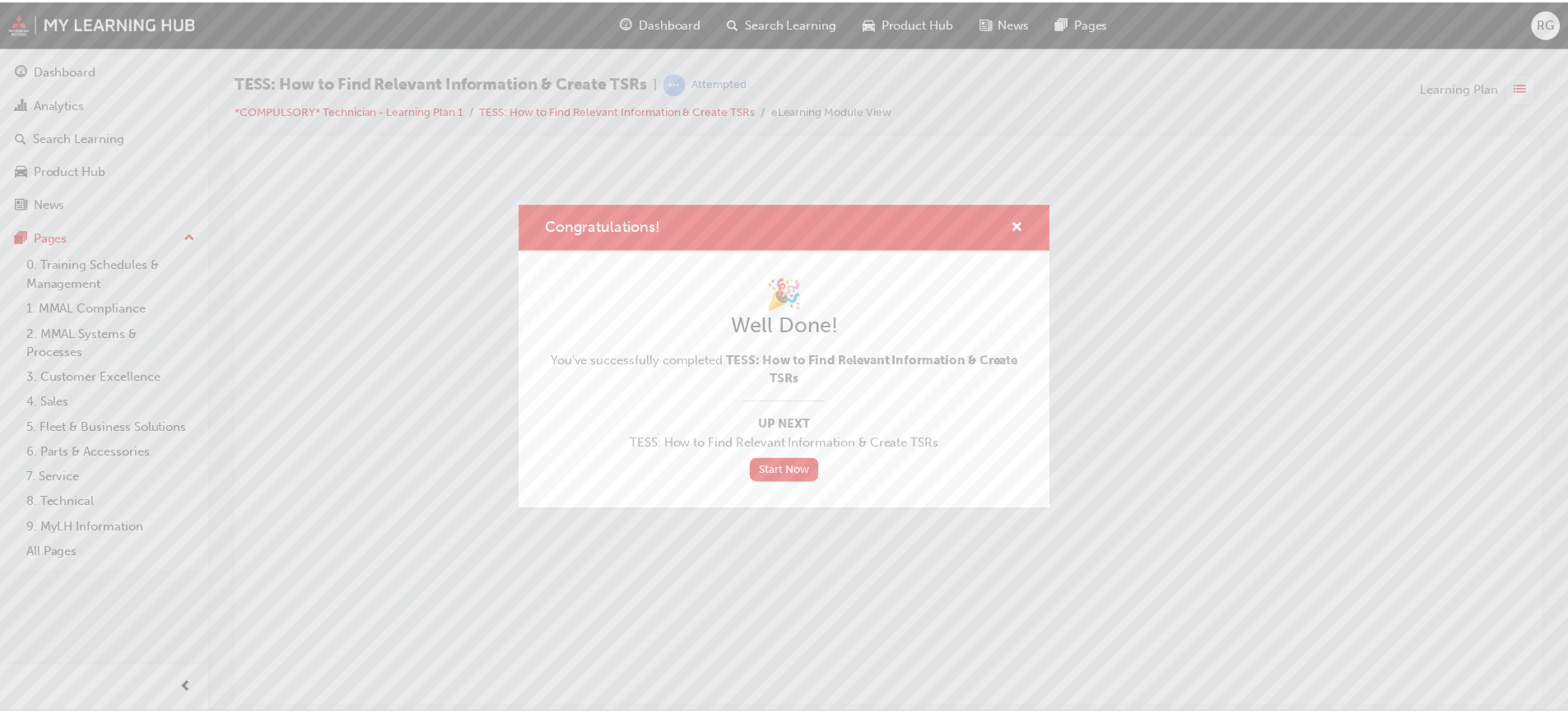
scroll to position [0, 0]
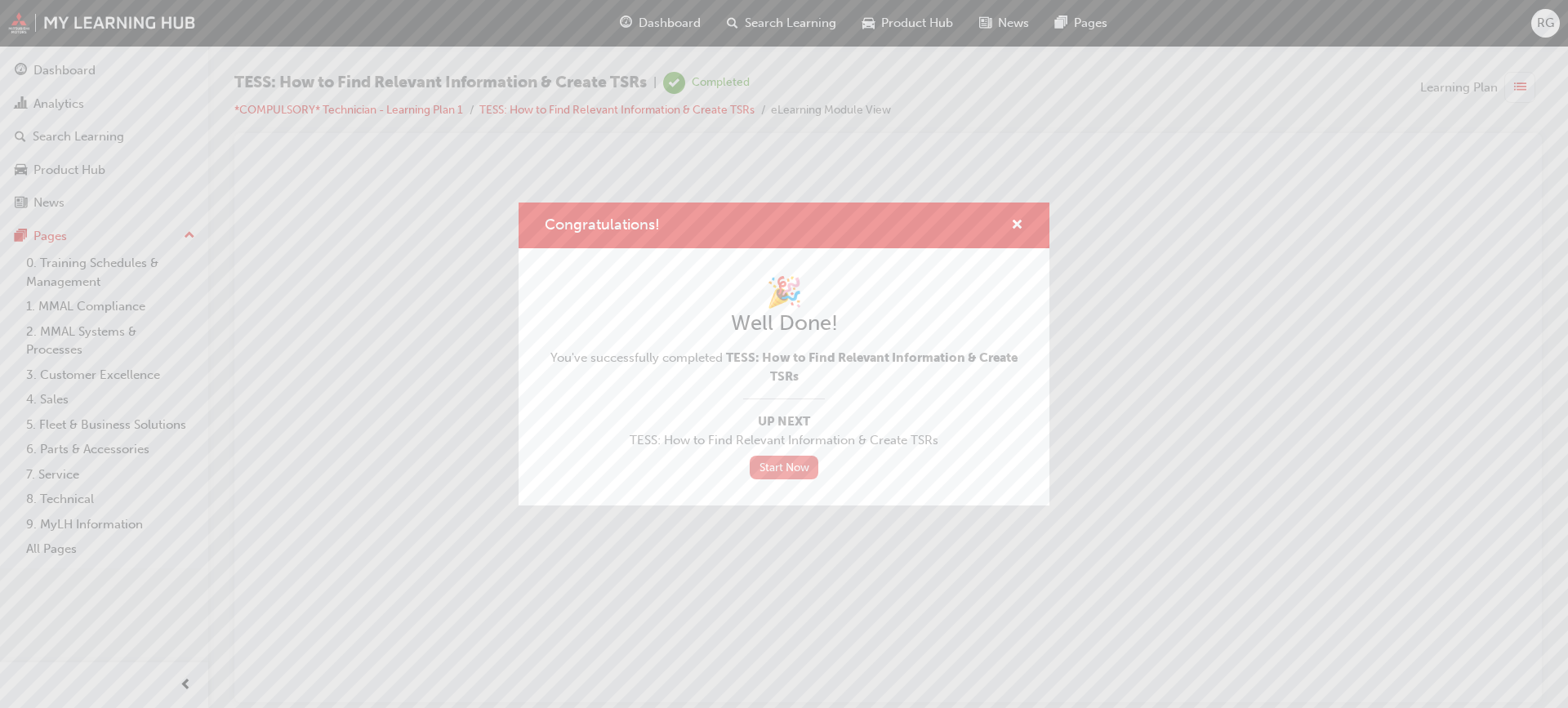
click at [798, 471] on link "Start Now" at bounding box center [784, 468] width 69 height 24
click at [794, 466] on link "Start Now" at bounding box center [784, 468] width 69 height 24
click at [1014, 227] on span "cross-icon" at bounding box center [1017, 226] width 12 height 15
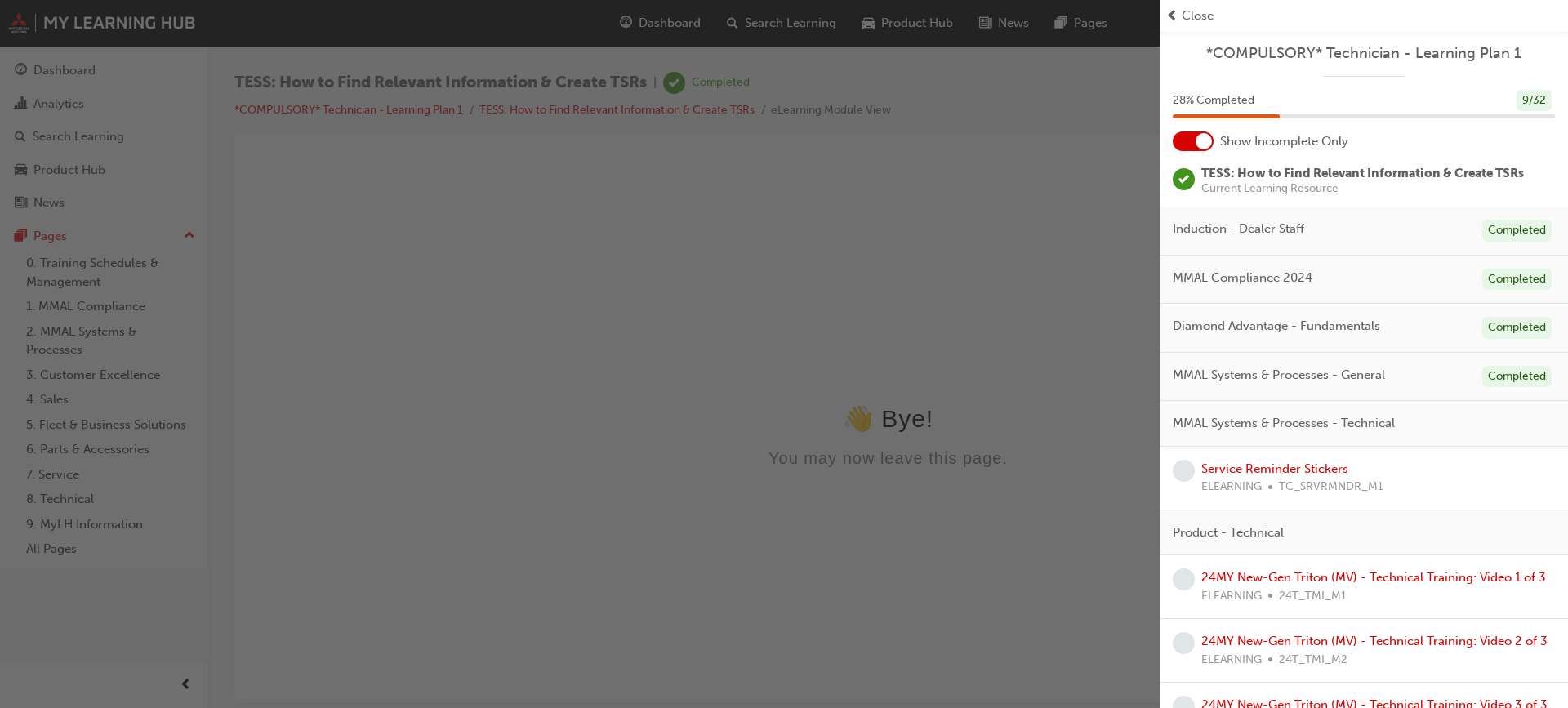
click at [377, 182] on div "button" at bounding box center [580, 354] width 1160 height 708
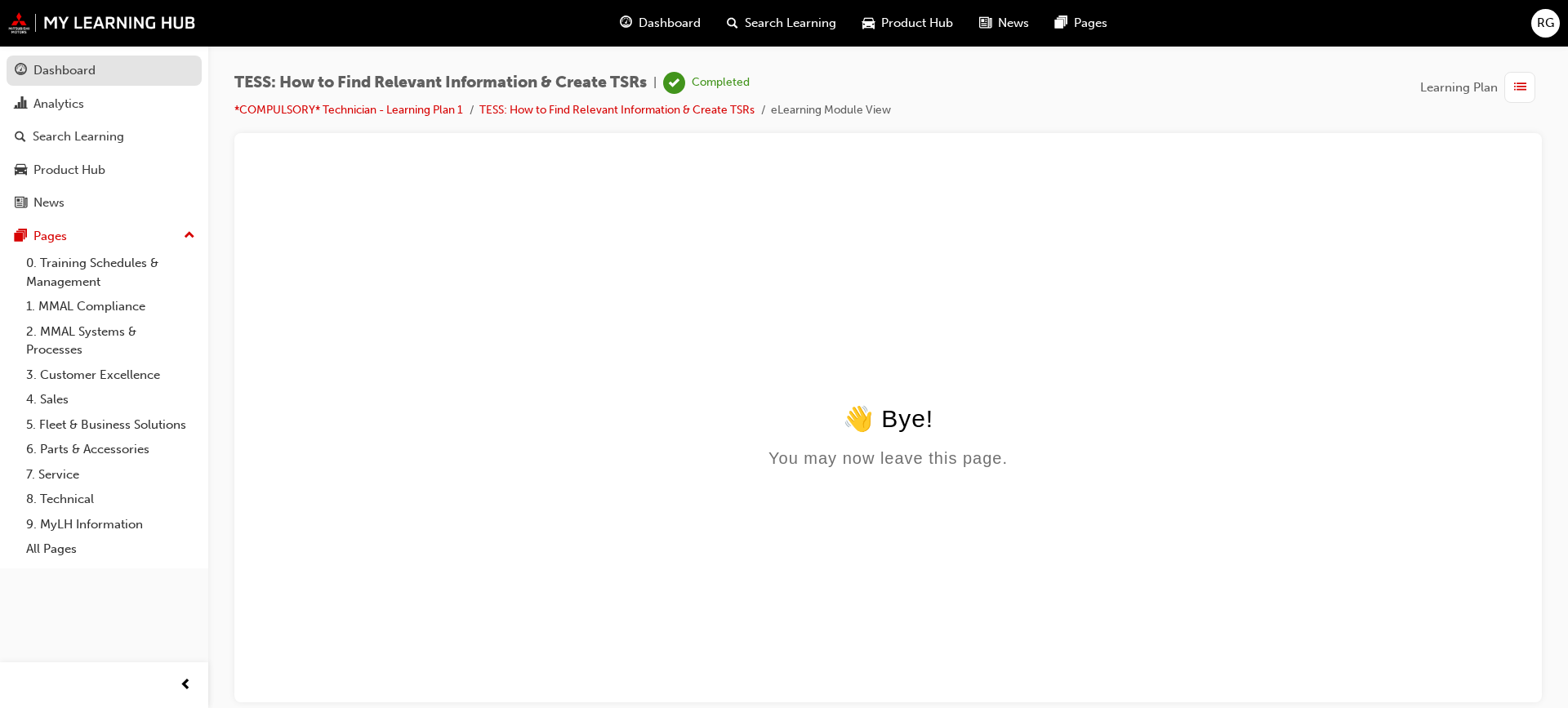
click at [100, 80] on div "Dashboard" at bounding box center [104, 71] width 179 height 20
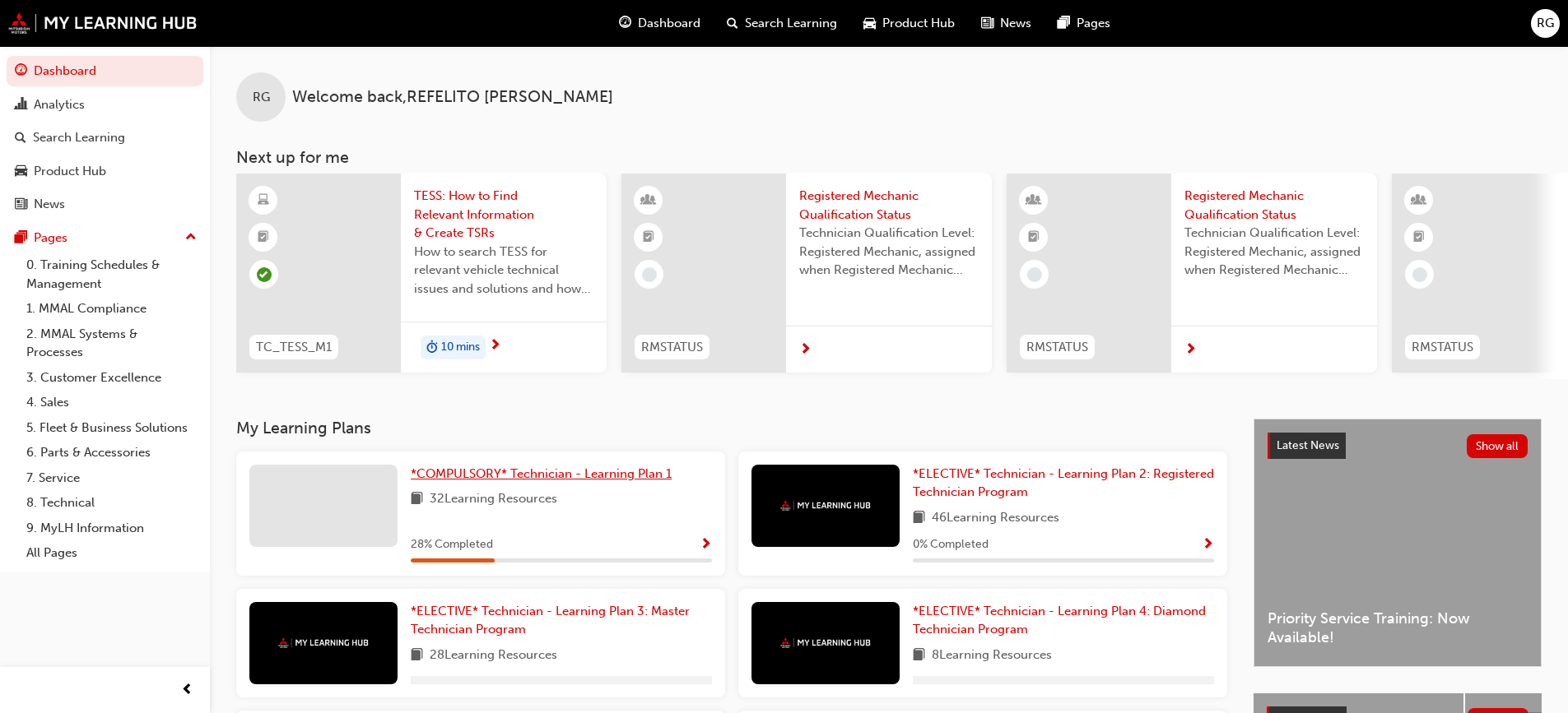
click at [510, 480] on span "*COMPULSORY* Technician - Learning Plan 1" at bounding box center [541, 474] width 261 height 15
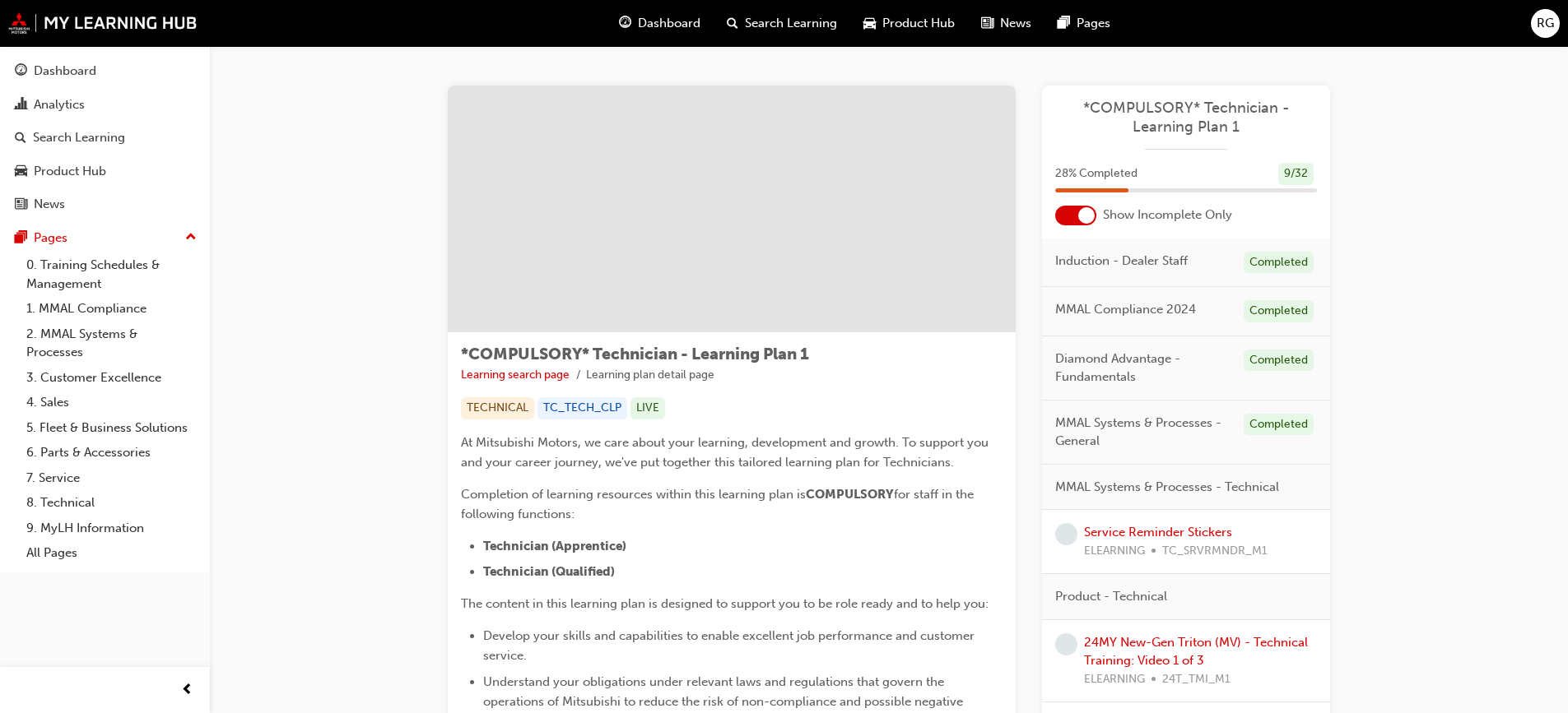
click at [1163, 487] on span "MMAL Systems & Processes - Technical" at bounding box center [1167, 487] width 224 height 19
click at [1163, 488] on span "MMAL Systems & Processes - Technical" at bounding box center [1167, 487] width 224 height 19
drag, startPoint x: 1148, startPoint y: 419, endPoint x: 1144, endPoint y: 427, distance: 8.9
click at [1148, 421] on span "MMAL Systems & Processes - General" at bounding box center [1142, 432] width 175 height 37
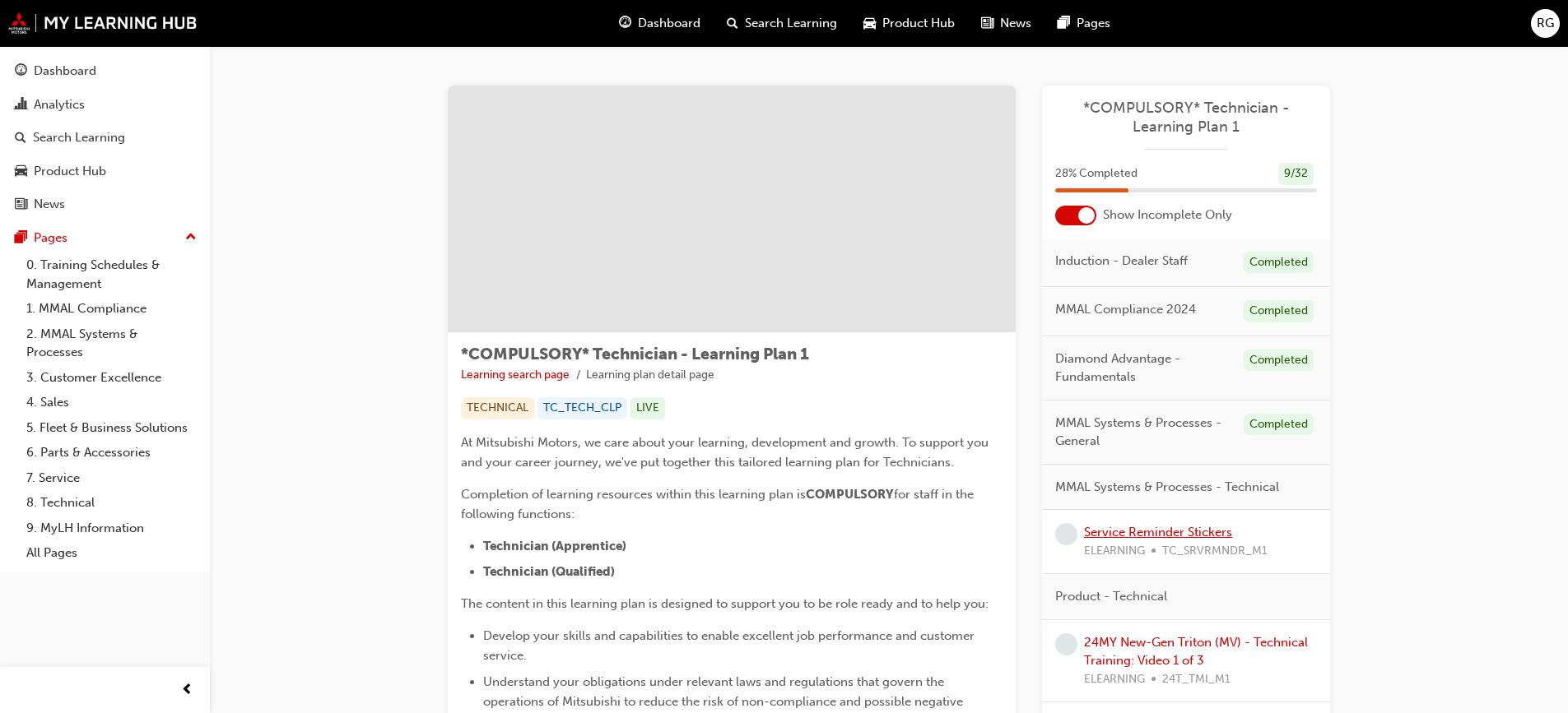
click at [1135, 532] on link "Service Reminder Stickers" at bounding box center [1158, 532] width 148 height 15
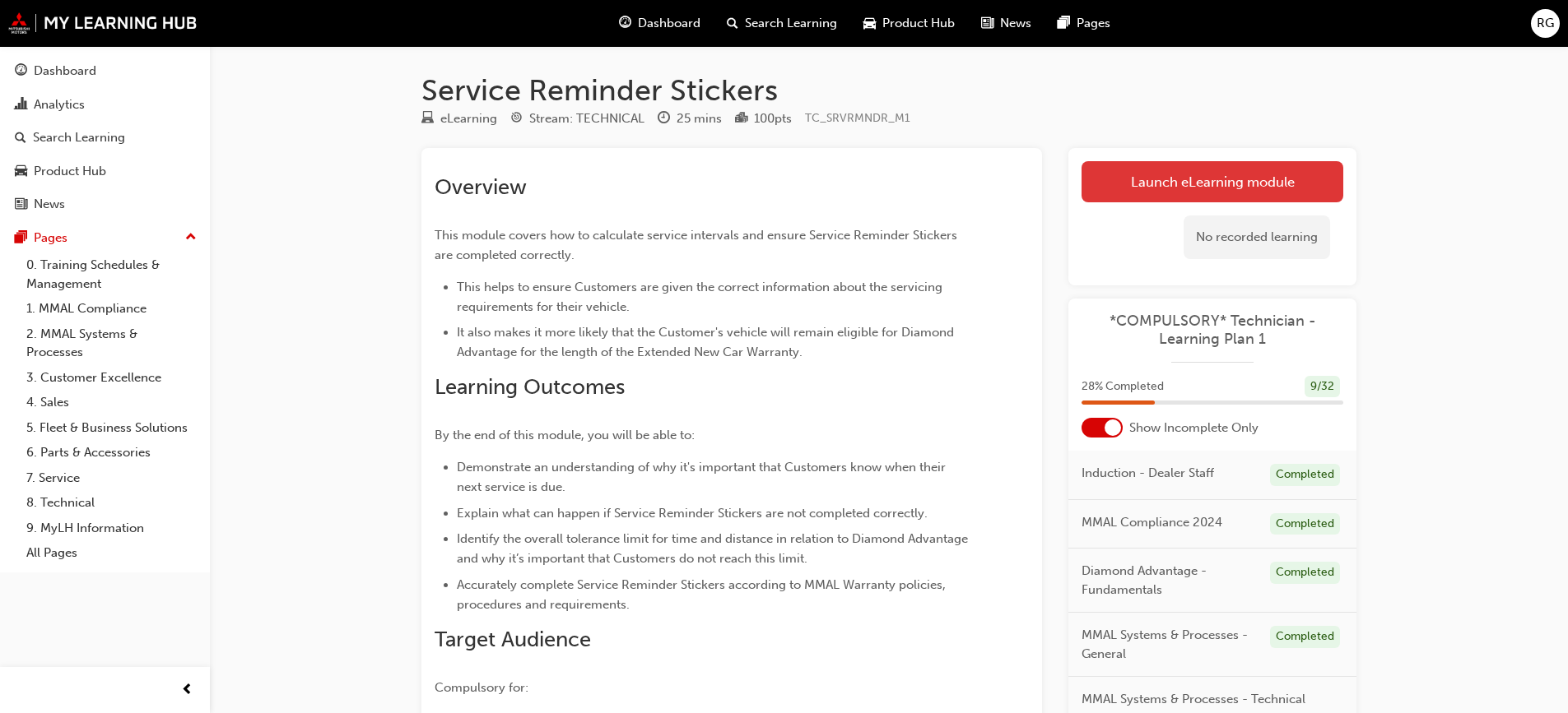
click at [1172, 181] on link "Launch eLearning module" at bounding box center [1212, 181] width 262 height 41
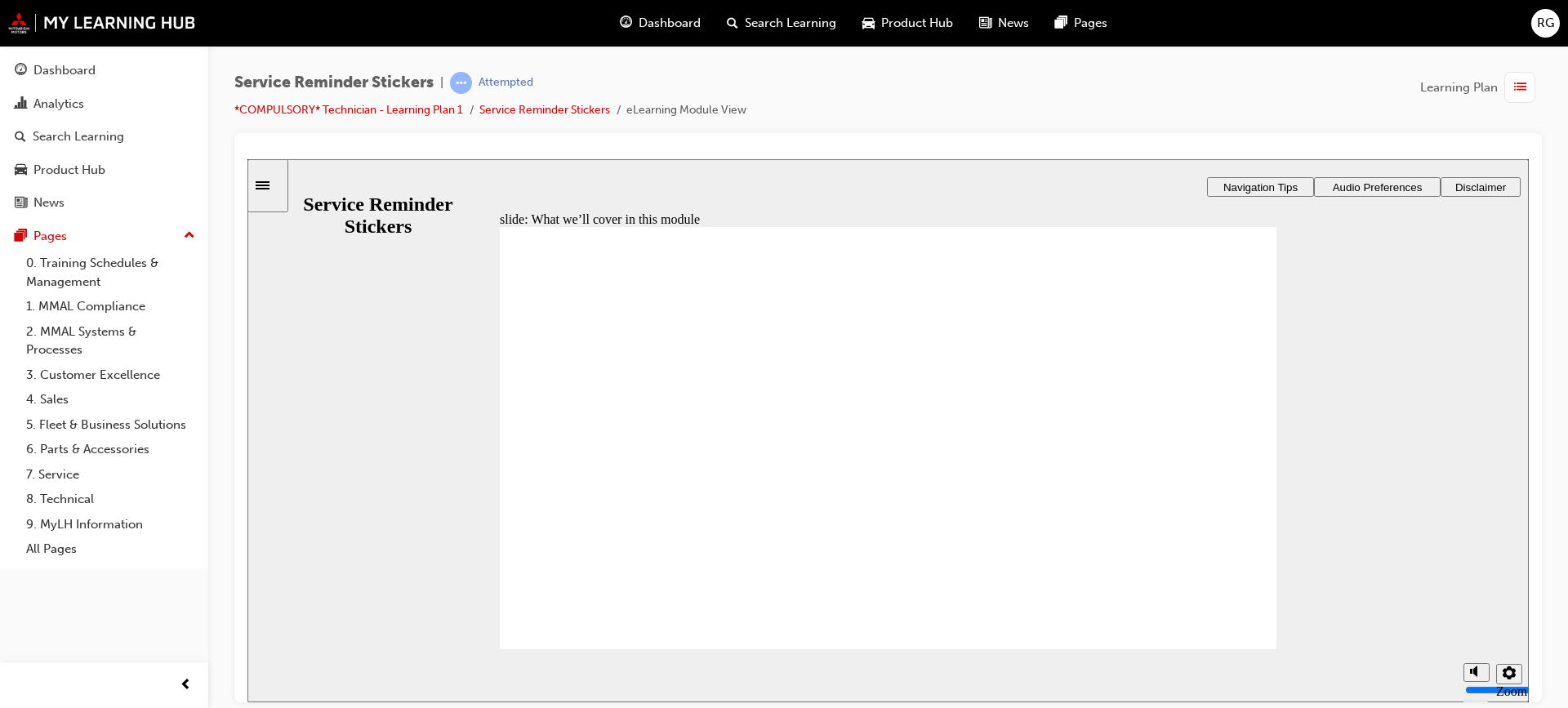
drag, startPoint x: 713, startPoint y: 467, endPoint x: 749, endPoint y: 434, distance: 48.8
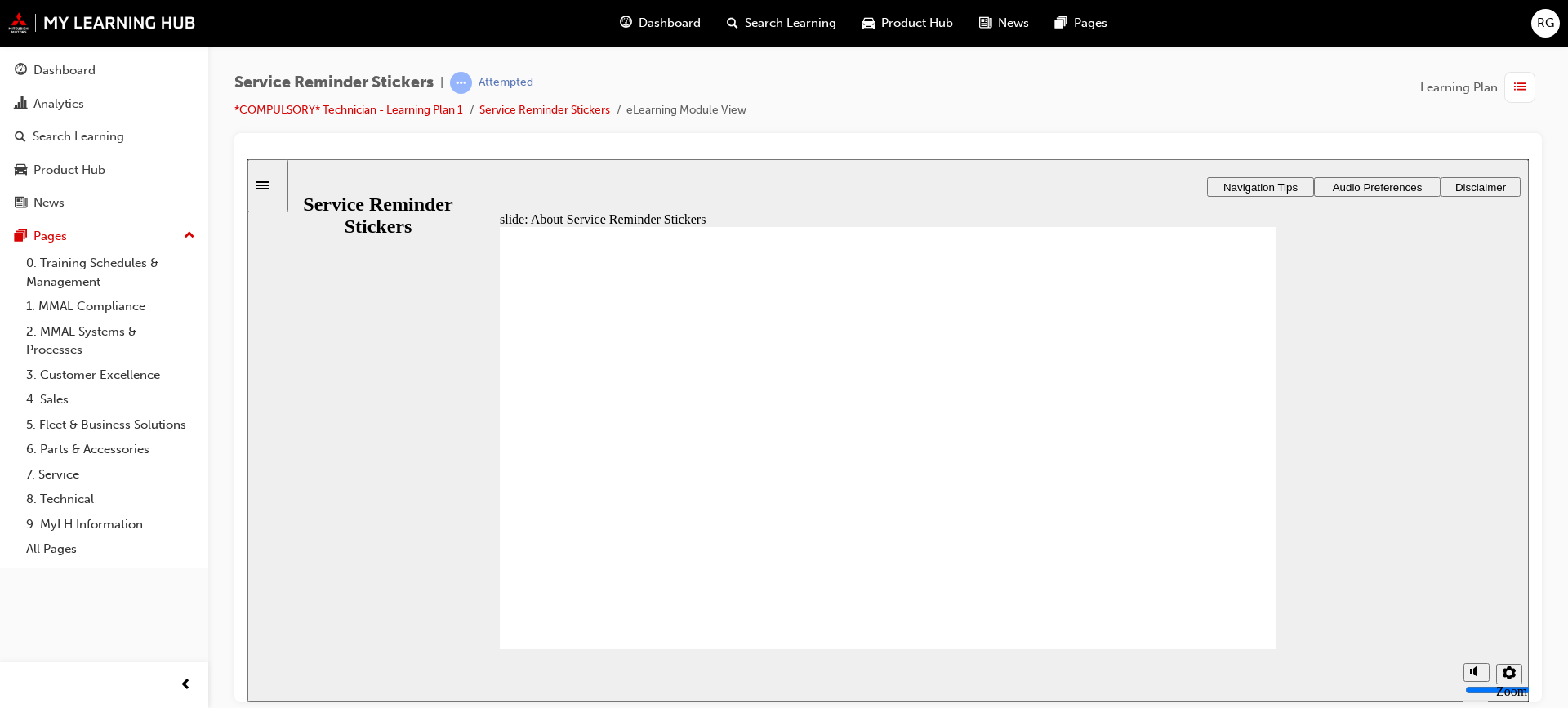
drag, startPoint x: 1155, startPoint y: 441, endPoint x: 1189, endPoint y: 417, distance: 41.6
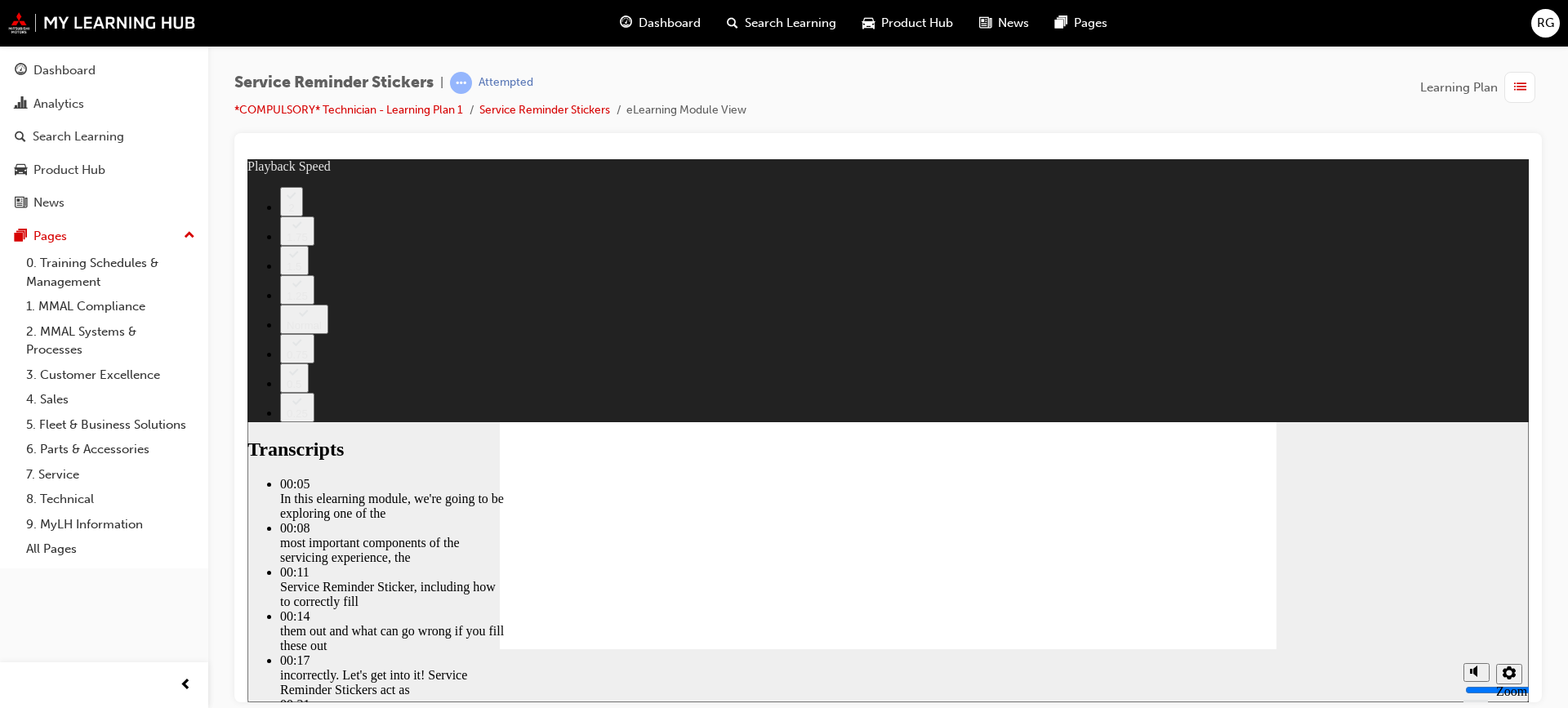
type input "98"
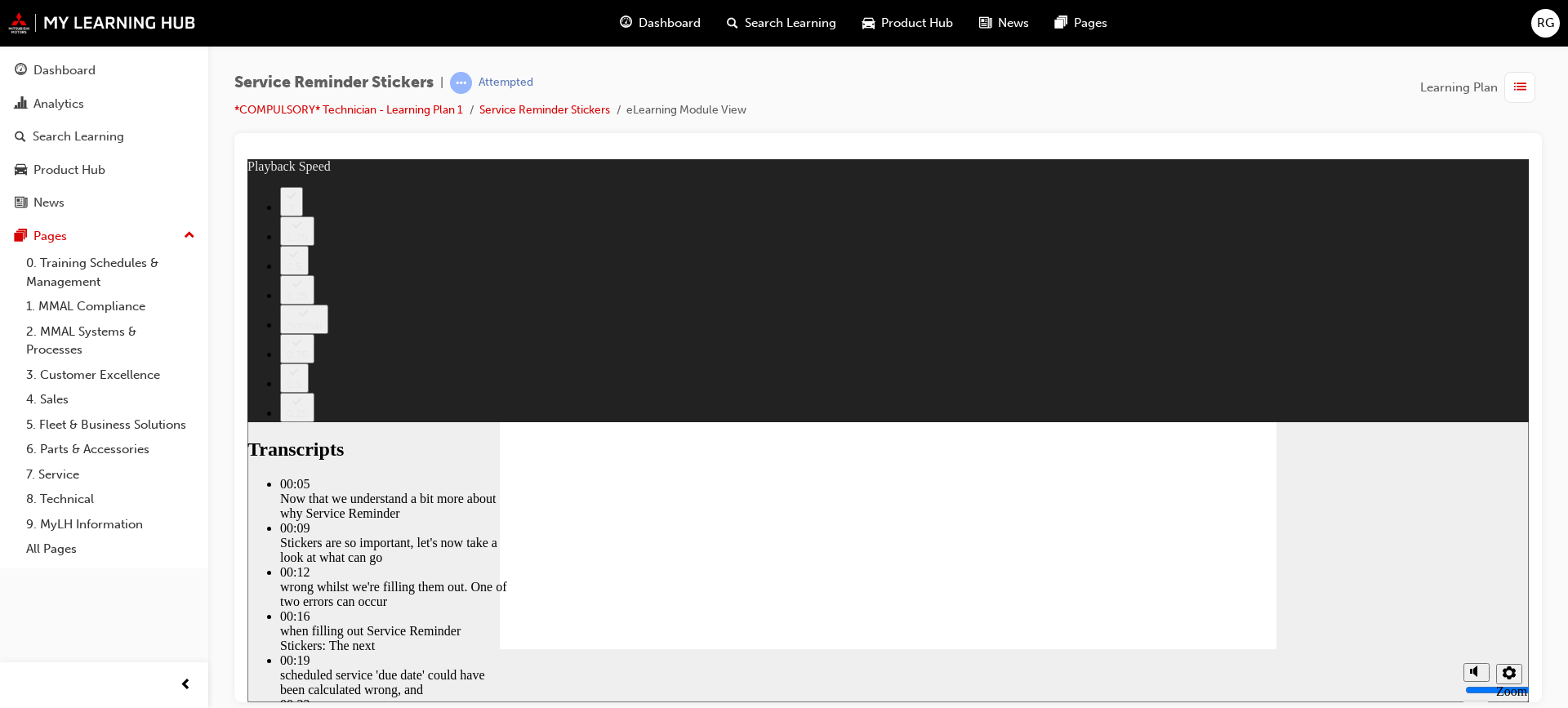
type input "135"
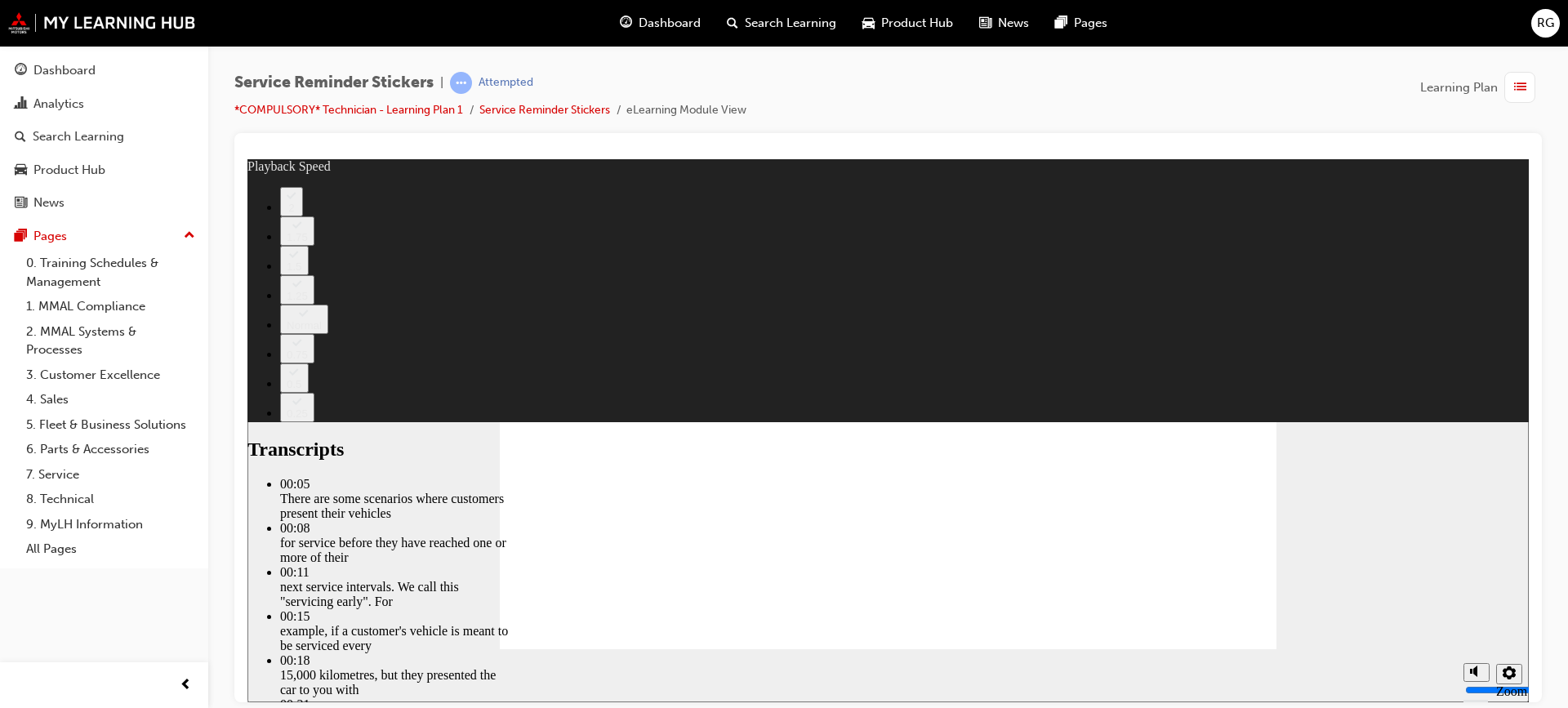
click at [1382, 531] on div "slide: Service Reminder Stickers – Early vs Late Rectangle 2 Rectangle 1 Freefo…" at bounding box center [888, 429] width 1281 height 543
type input "166"
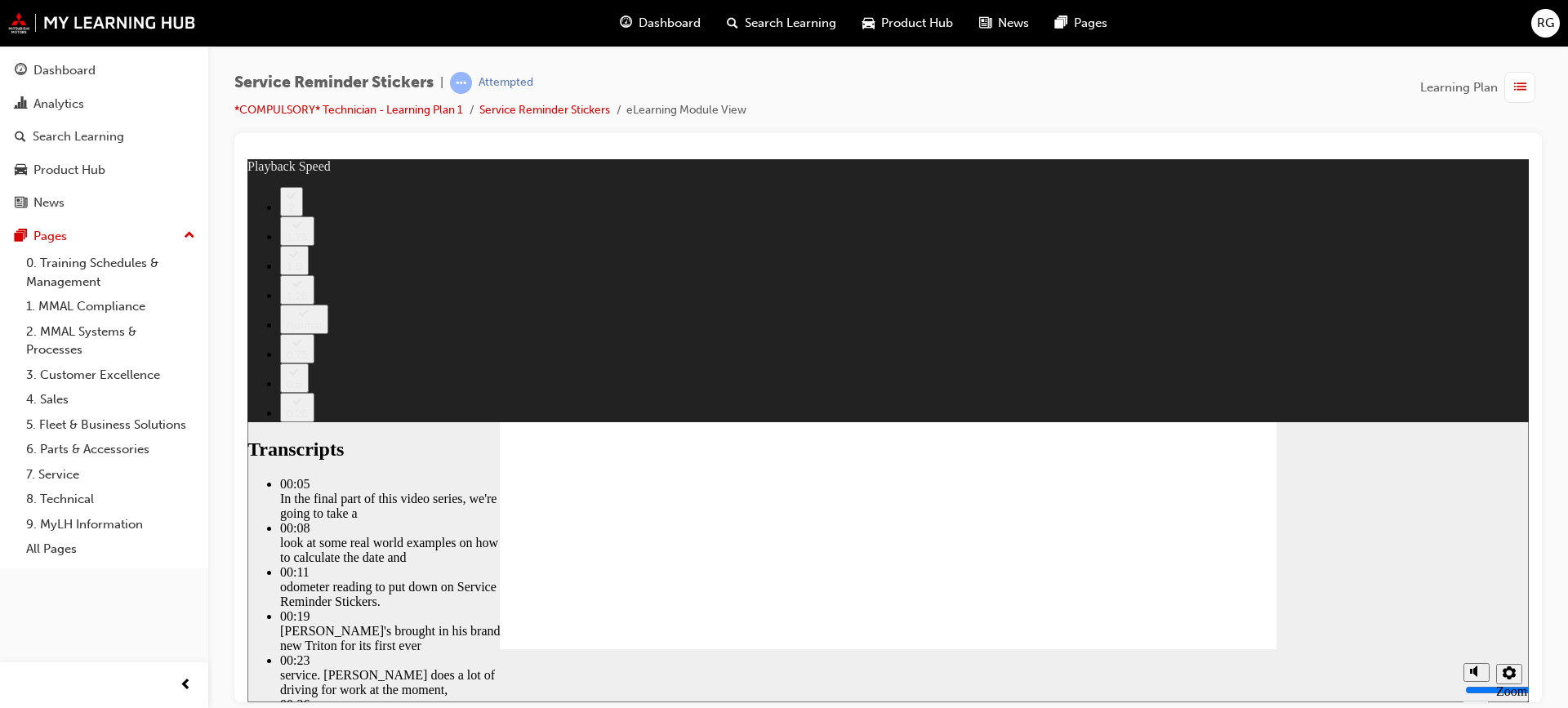
type input "92"
type input "199"
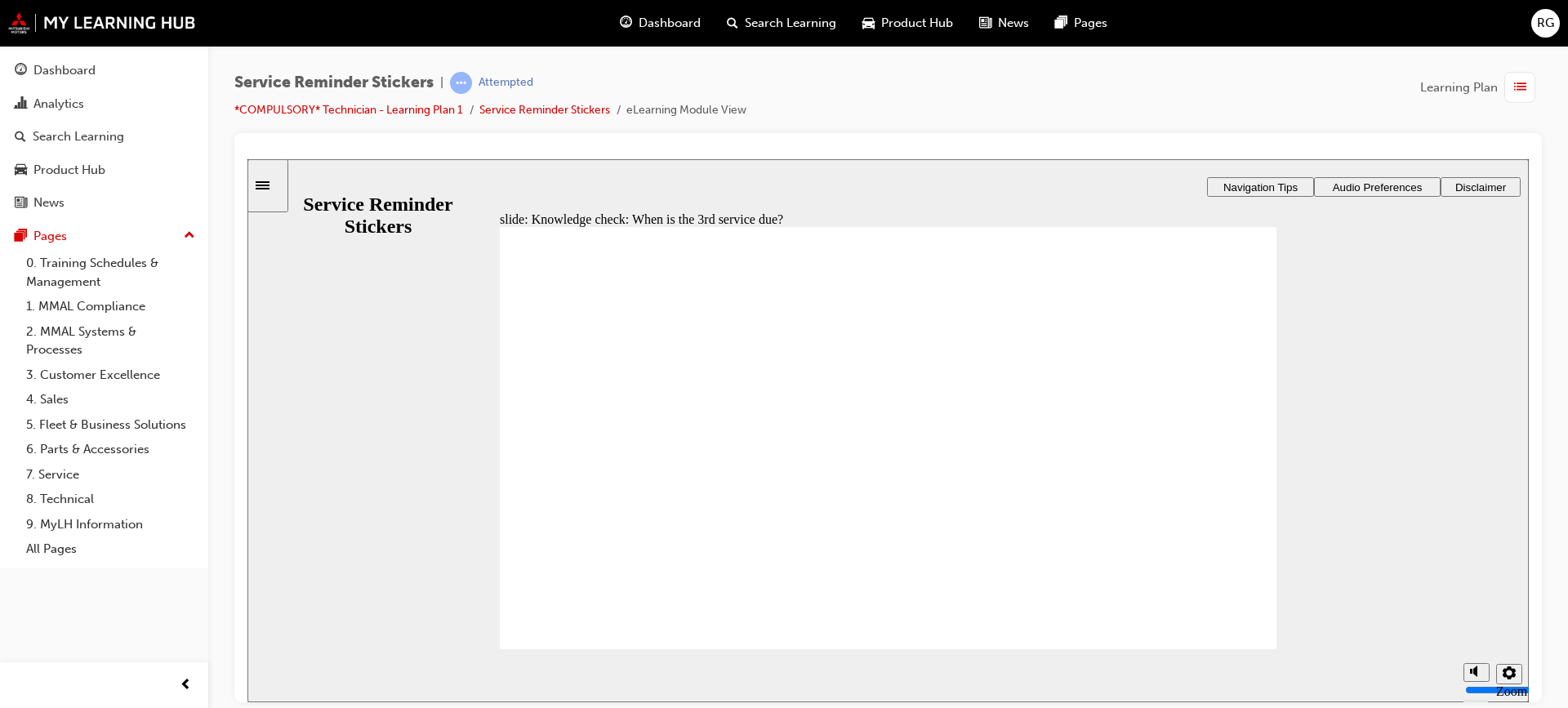
radio input "true"
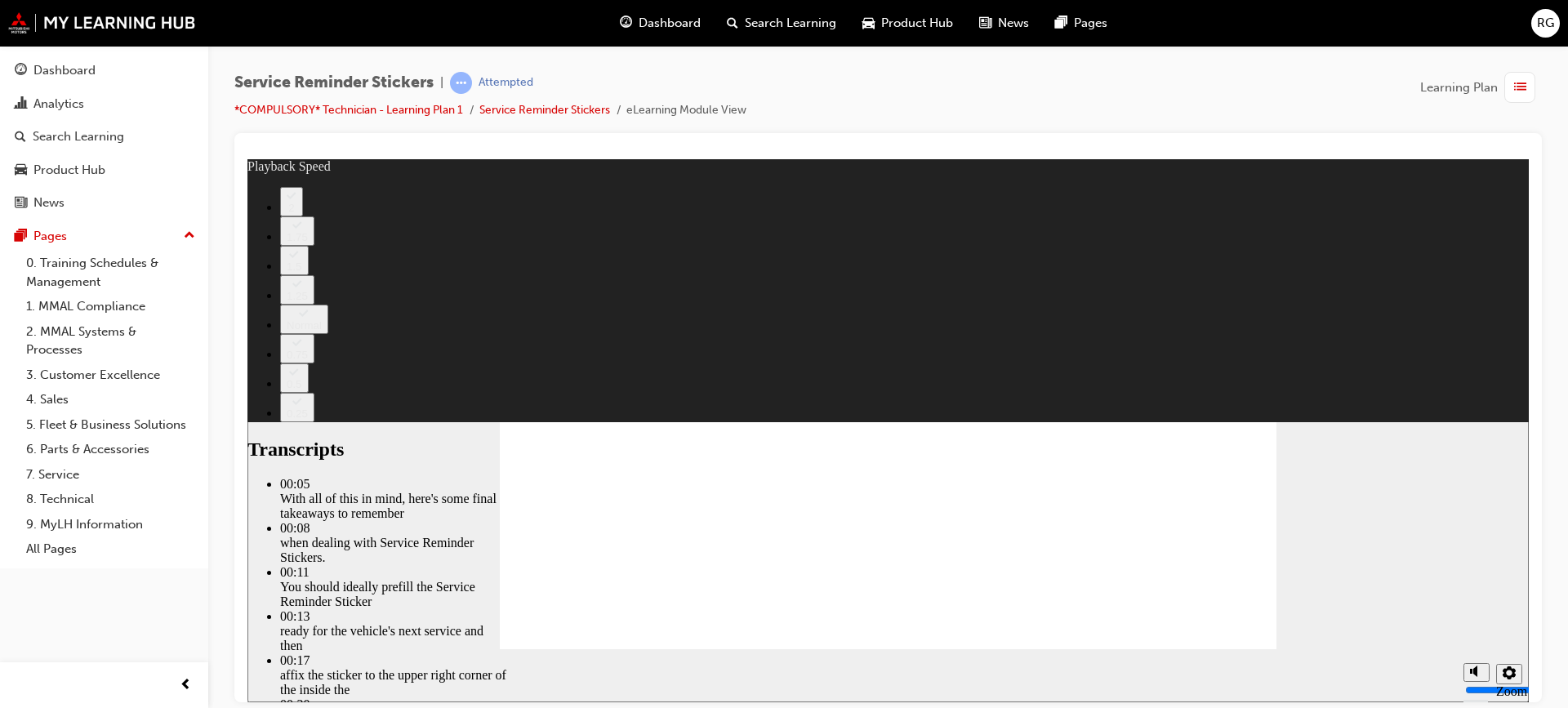
type input "110"
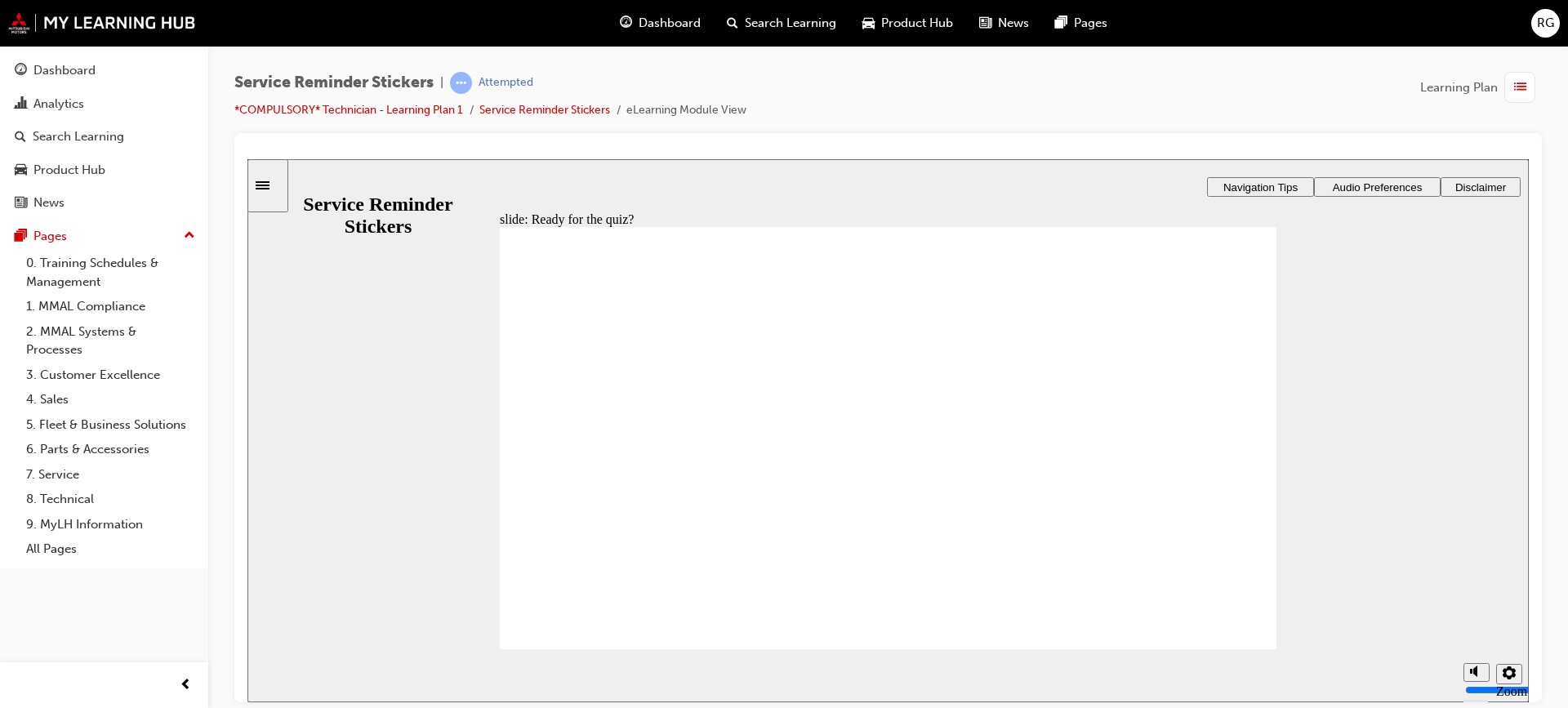
radio input "true"
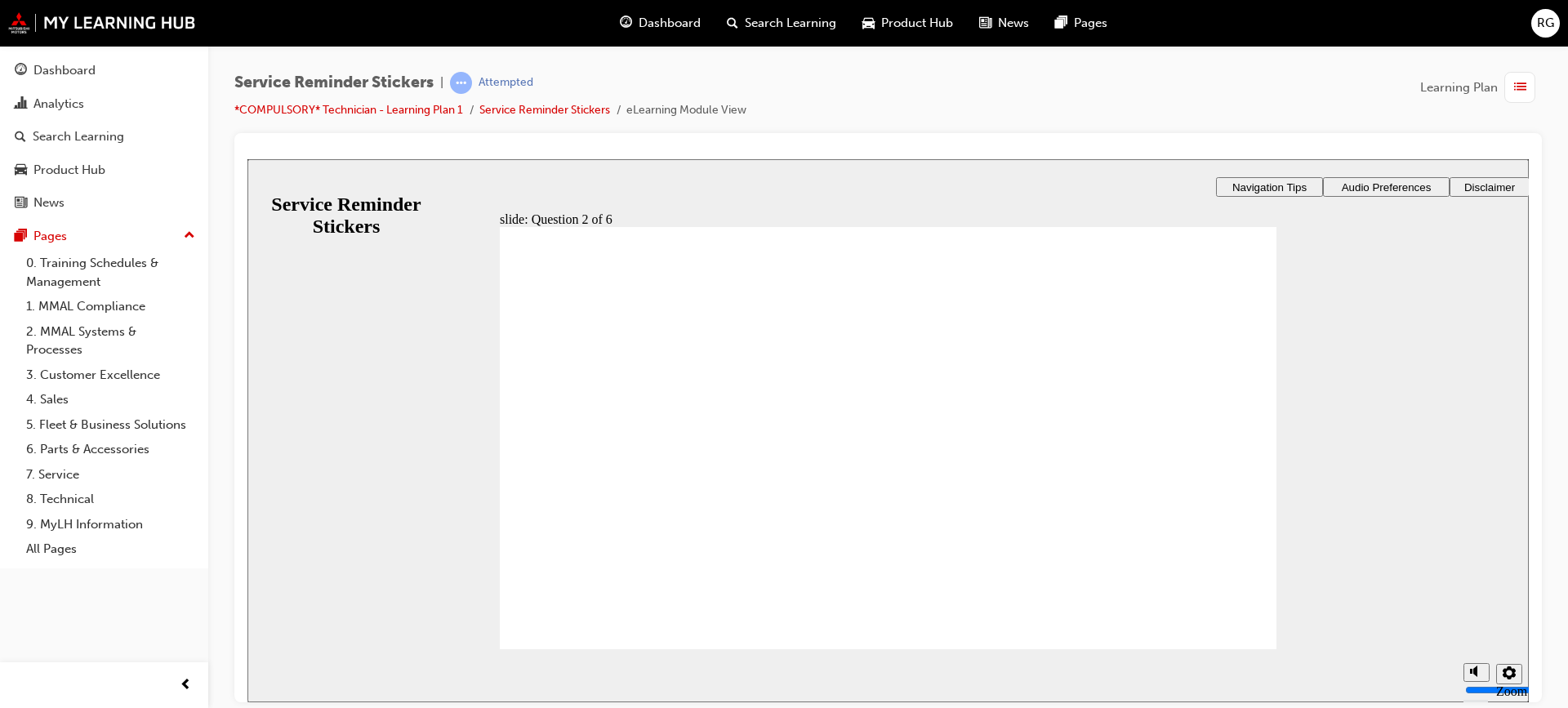
radio input "true"
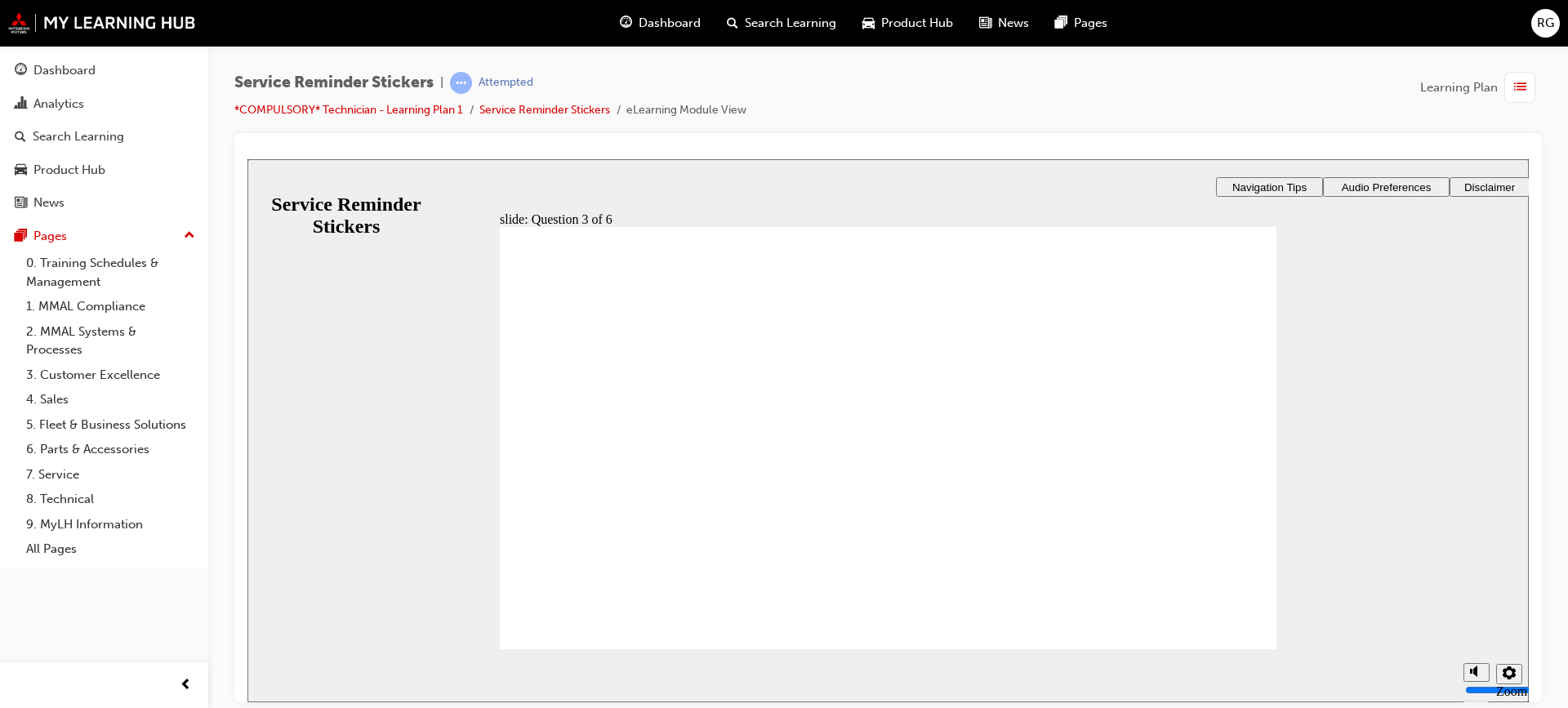
radio input "true"
drag, startPoint x: 1112, startPoint y: 448, endPoint x: 760, endPoint y: 393, distance: 356.3
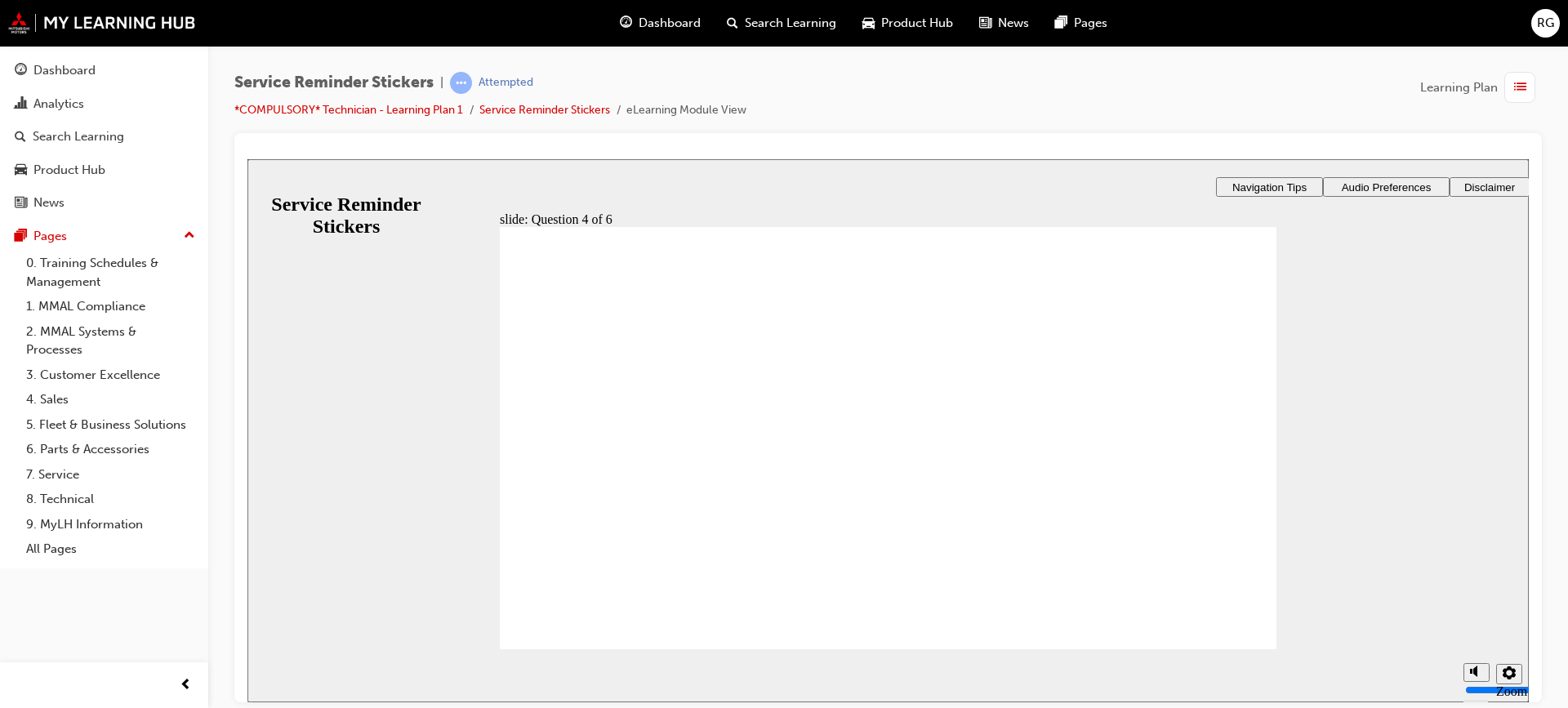
checkbox input "true"
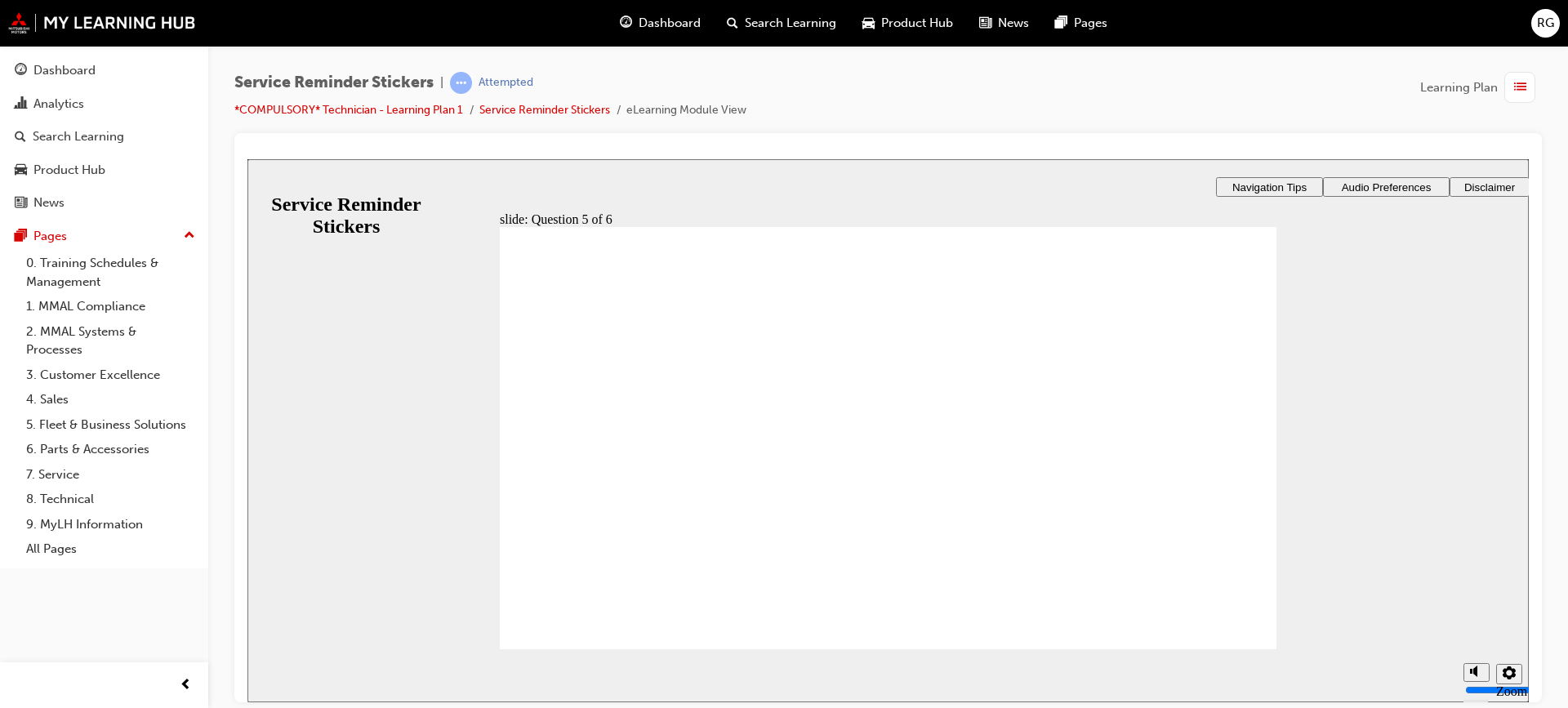
checkbox input "true"
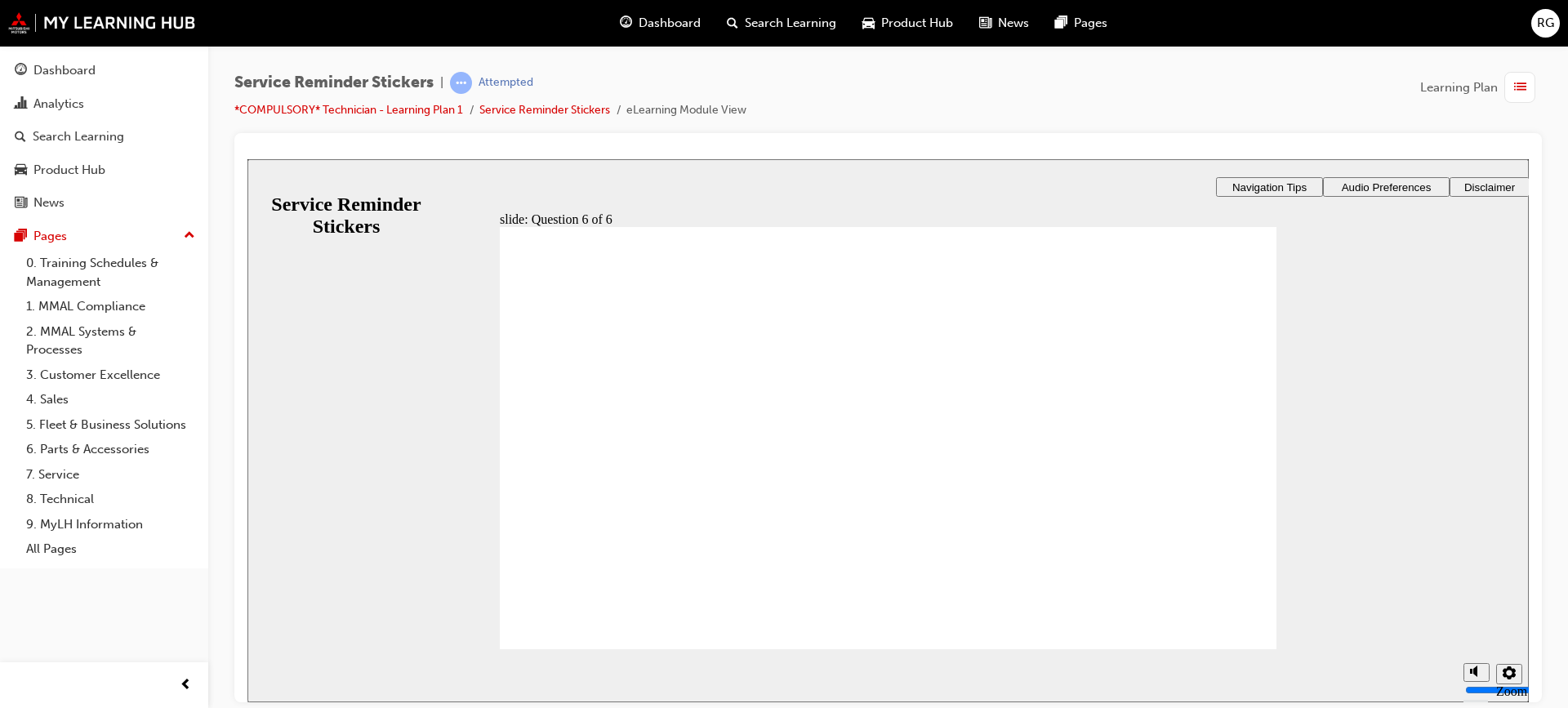
checkbox input "true"
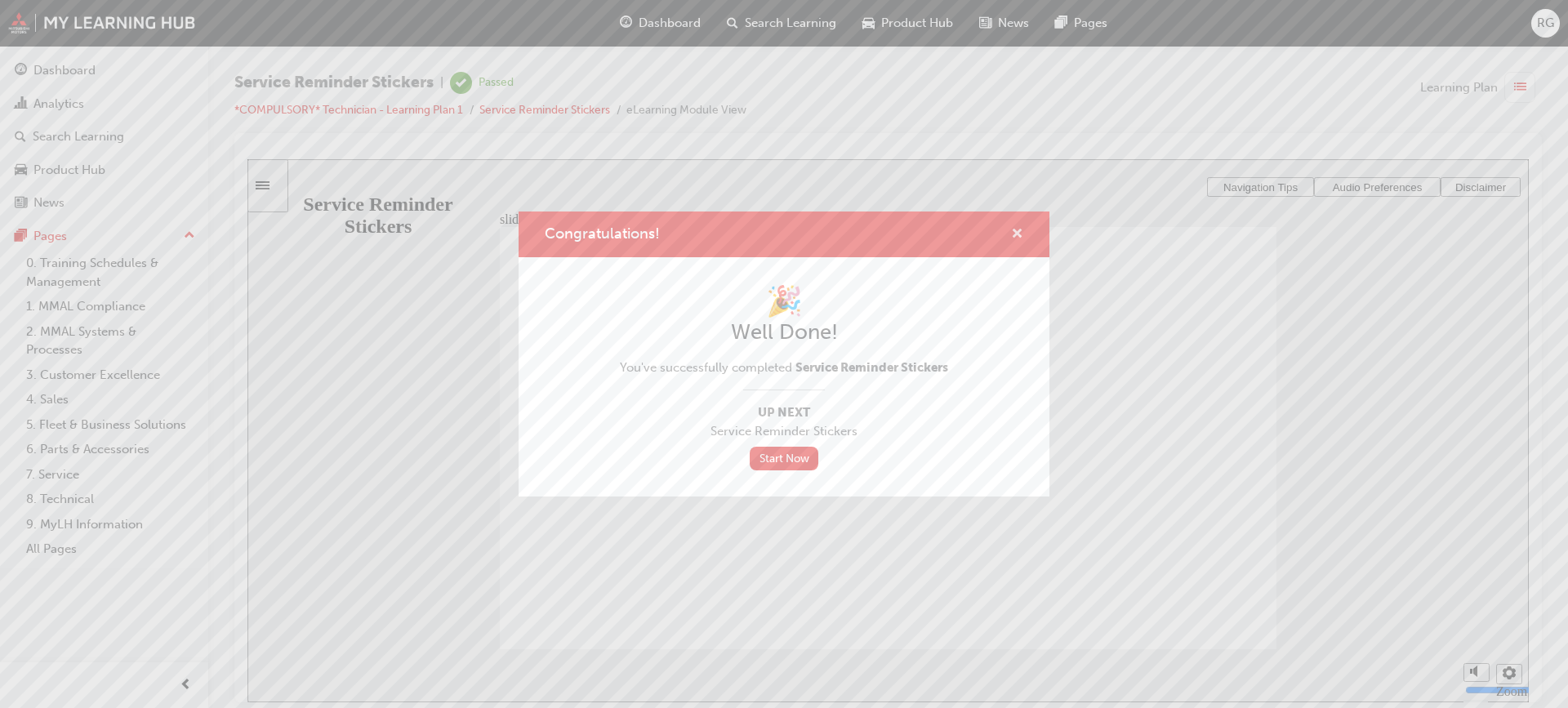
click at [1017, 229] on span "cross-icon" at bounding box center [1017, 235] width 12 height 15
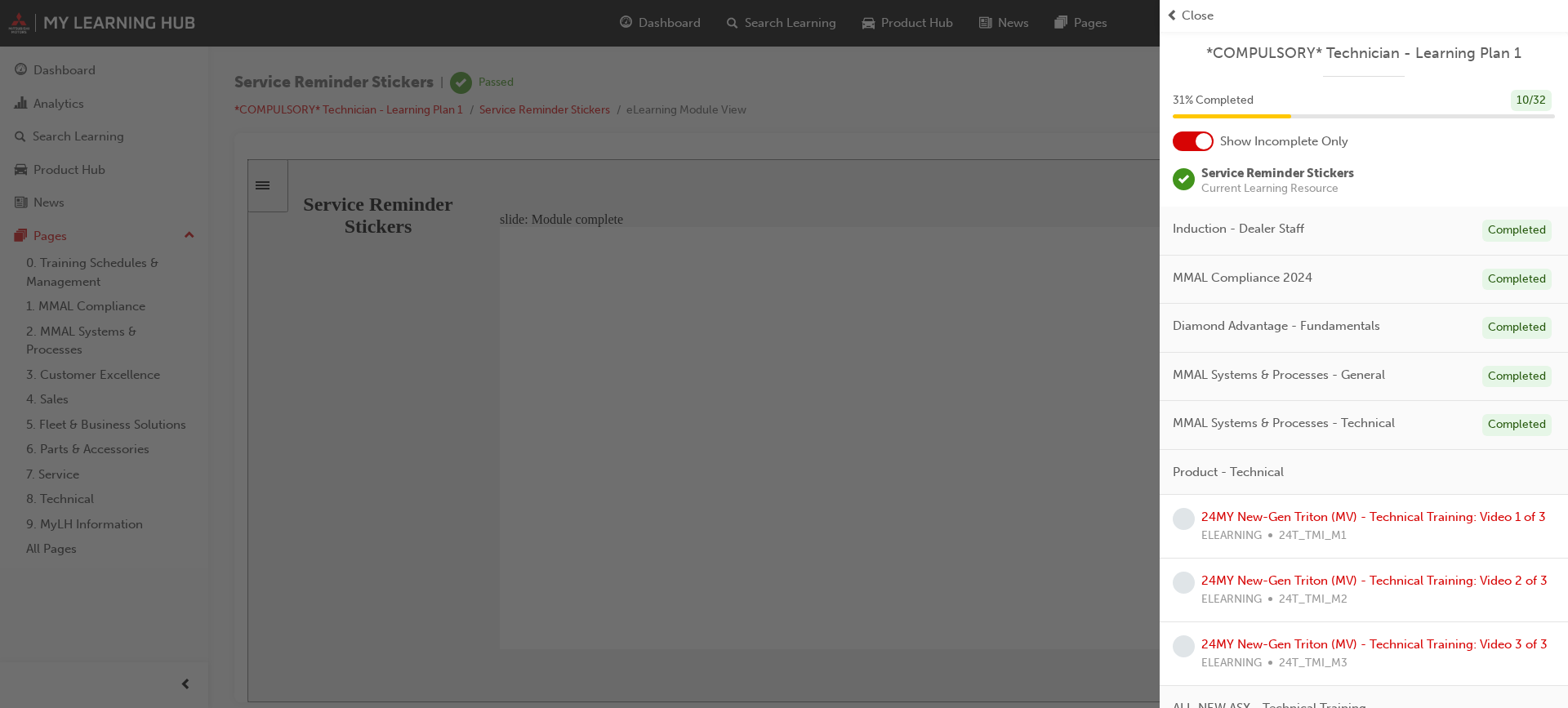
drag, startPoint x: 585, startPoint y: 120, endPoint x: 552, endPoint y: 121, distance: 33.0
click at [567, 121] on div "button" at bounding box center [580, 354] width 1160 height 708
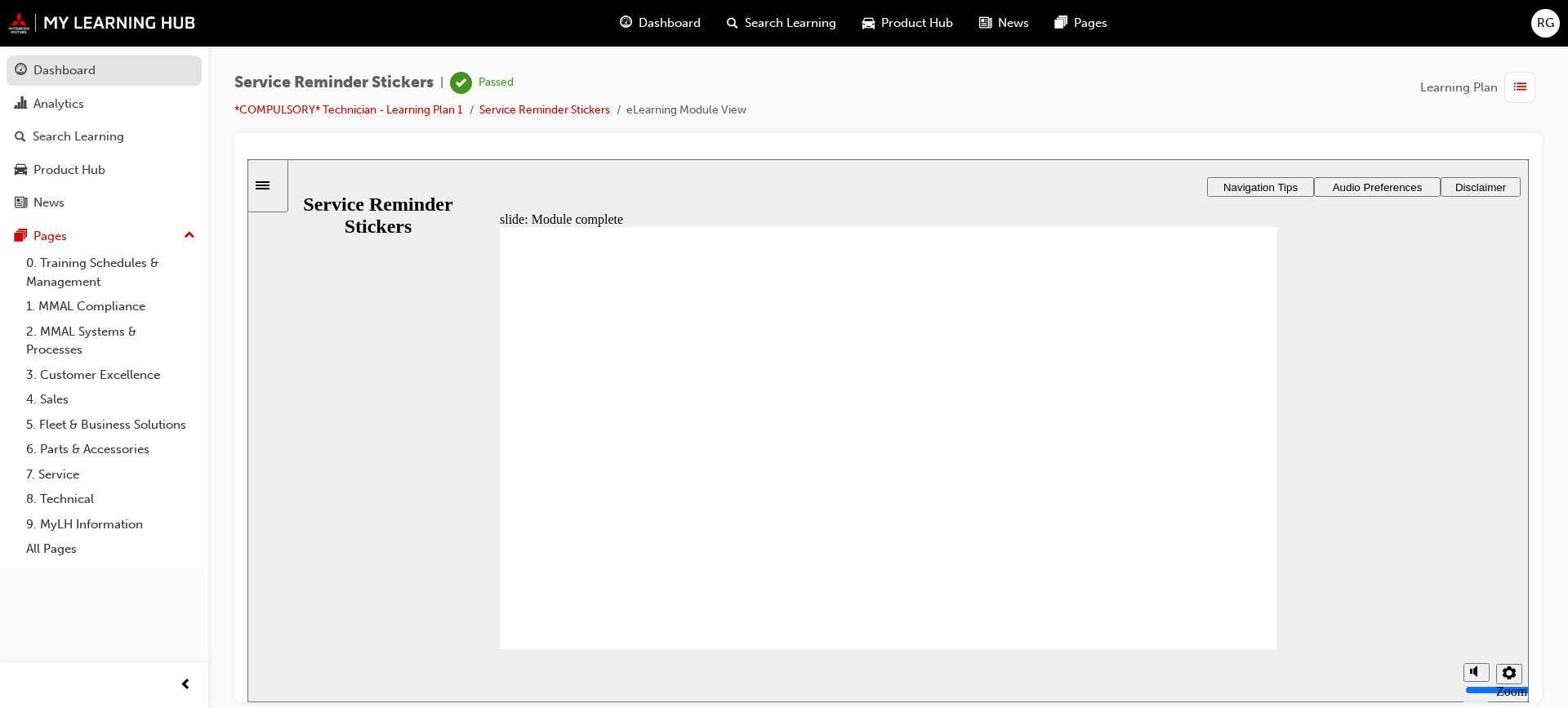
click at [106, 73] on div "Dashboard" at bounding box center [104, 71] width 179 height 20
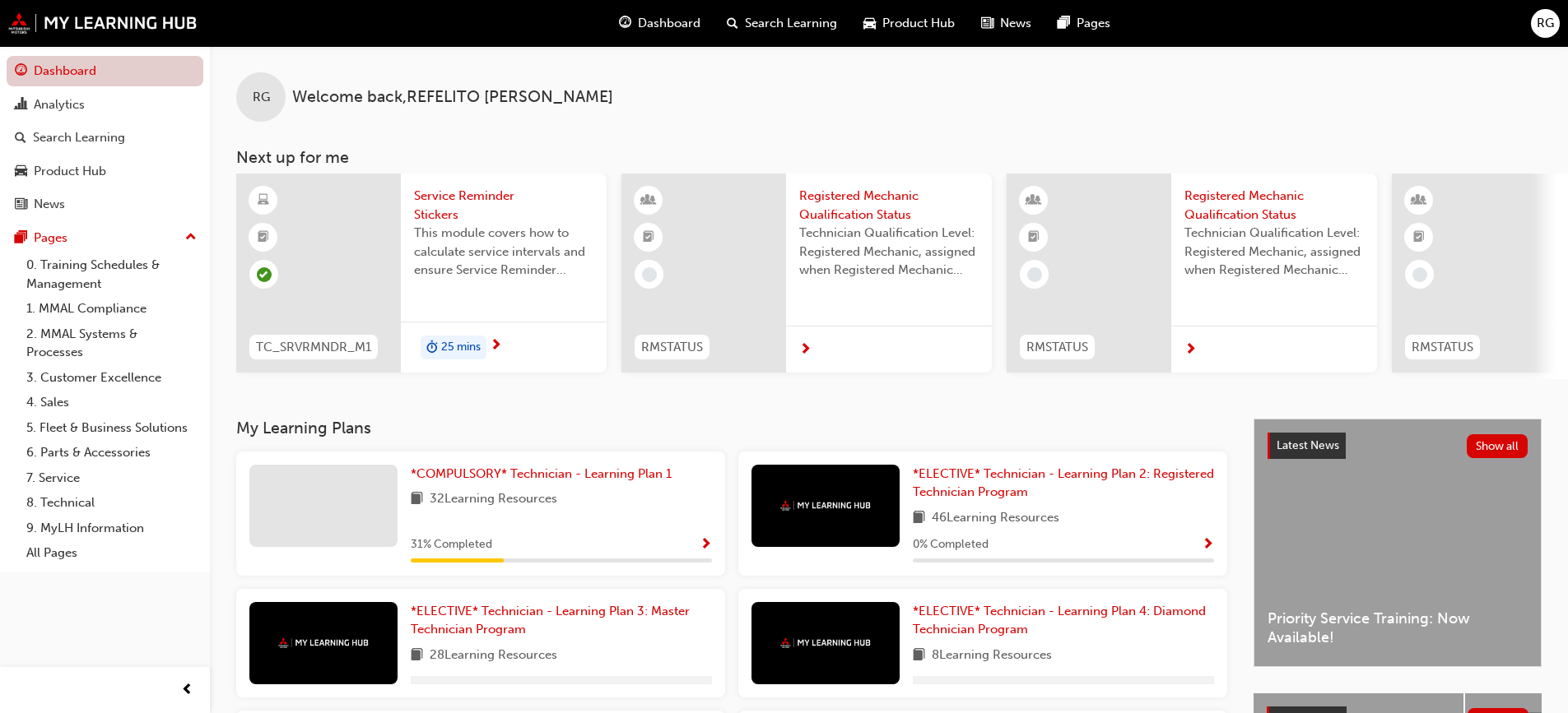
scroll to position [247, 0]
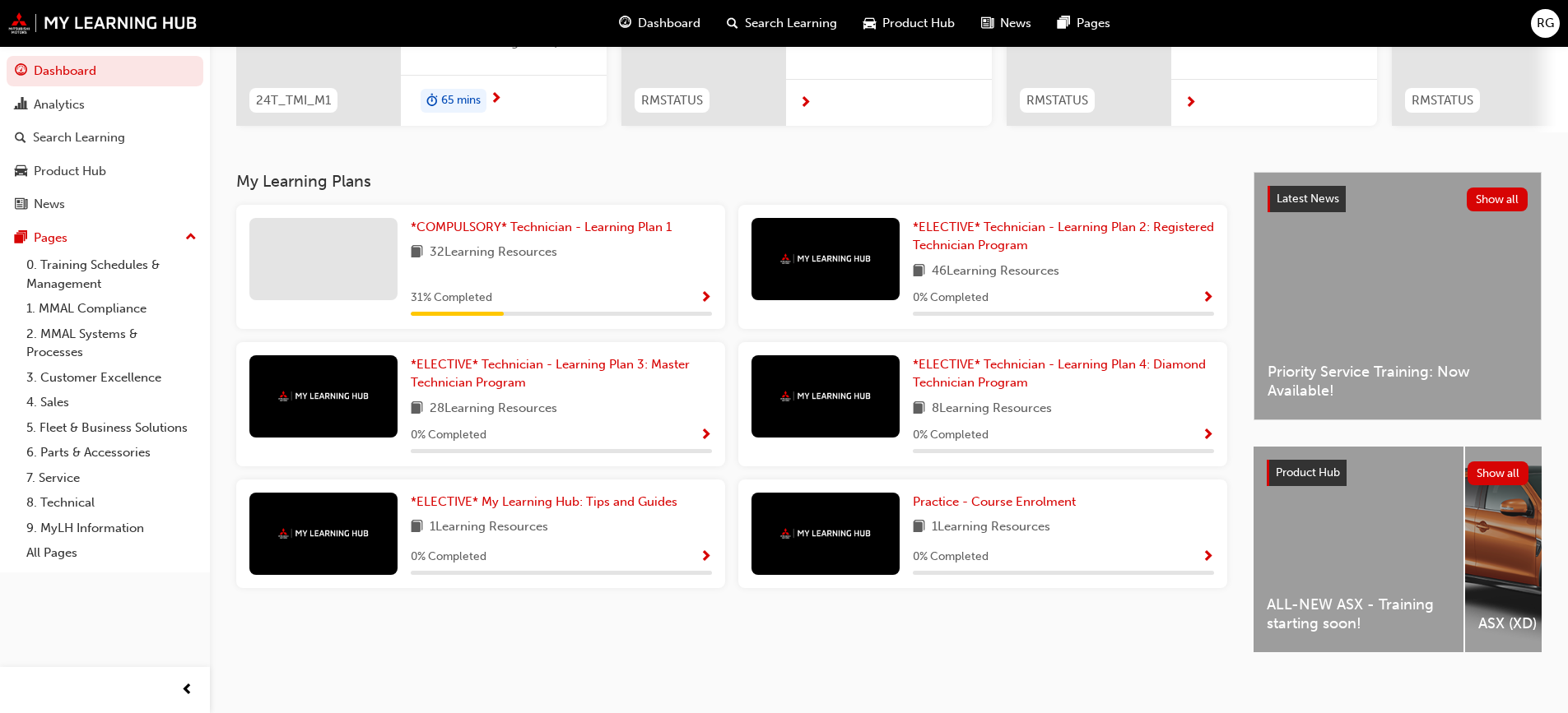
click at [1542, 29] on span "RG" at bounding box center [1545, 23] width 18 height 19
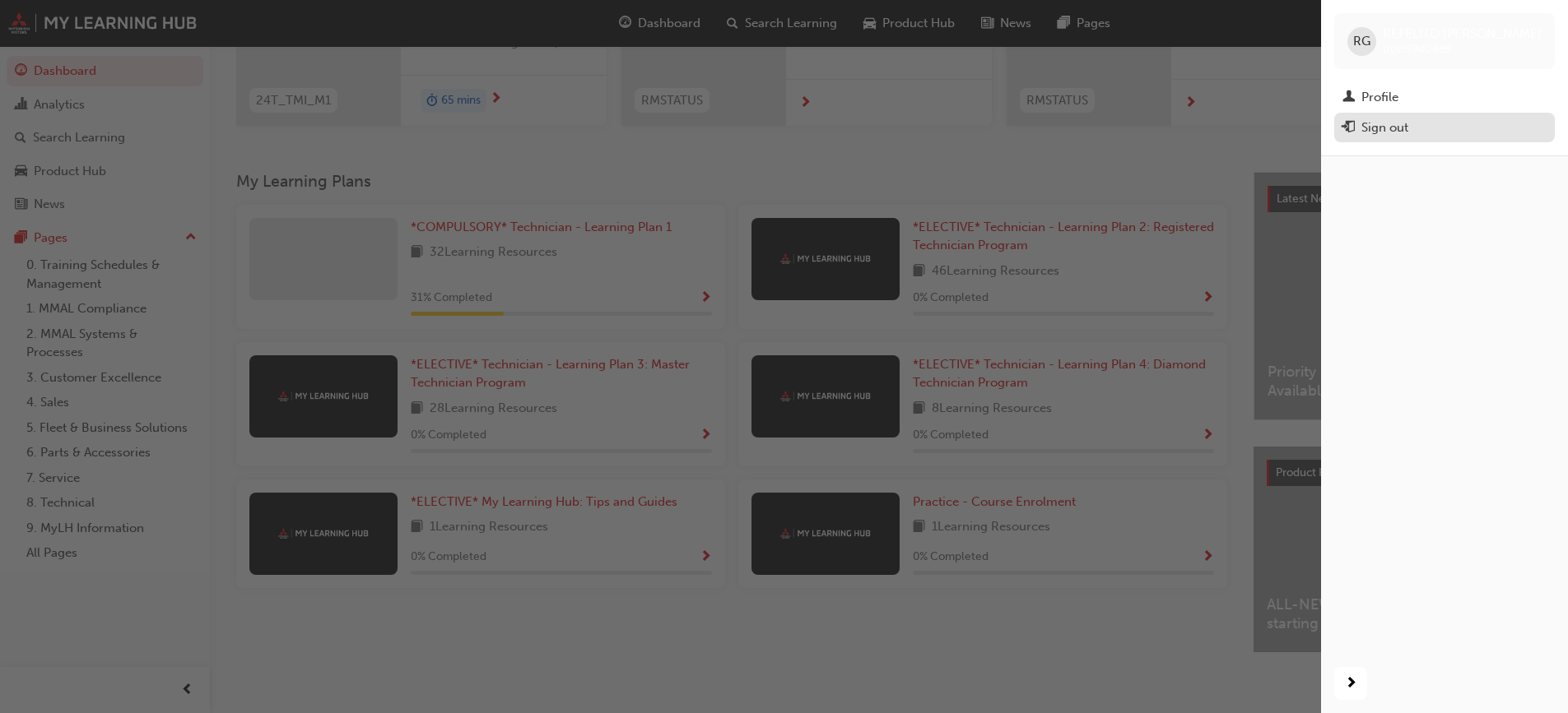
click at [1386, 130] on div "Sign out" at bounding box center [1385, 128] width 47 height 19
